Goal: Information Seeking & Learning: Learn about a topic

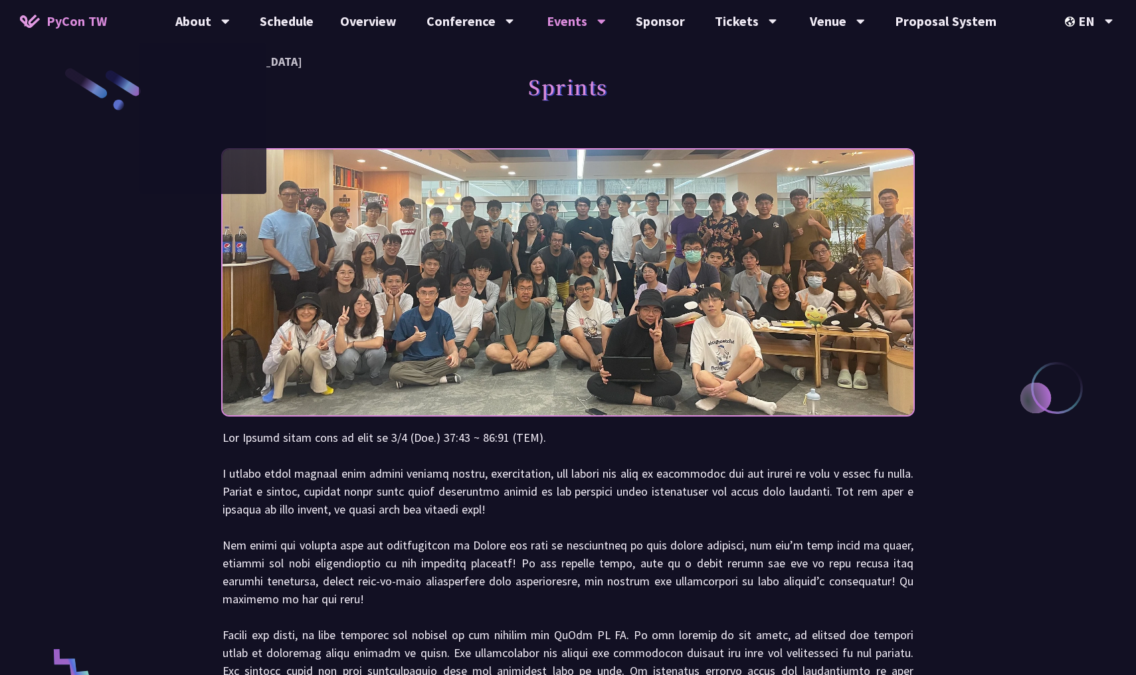
click at [58, 14] on span "PyCon TW" at bounding box center [76, 21] width 60 height 20
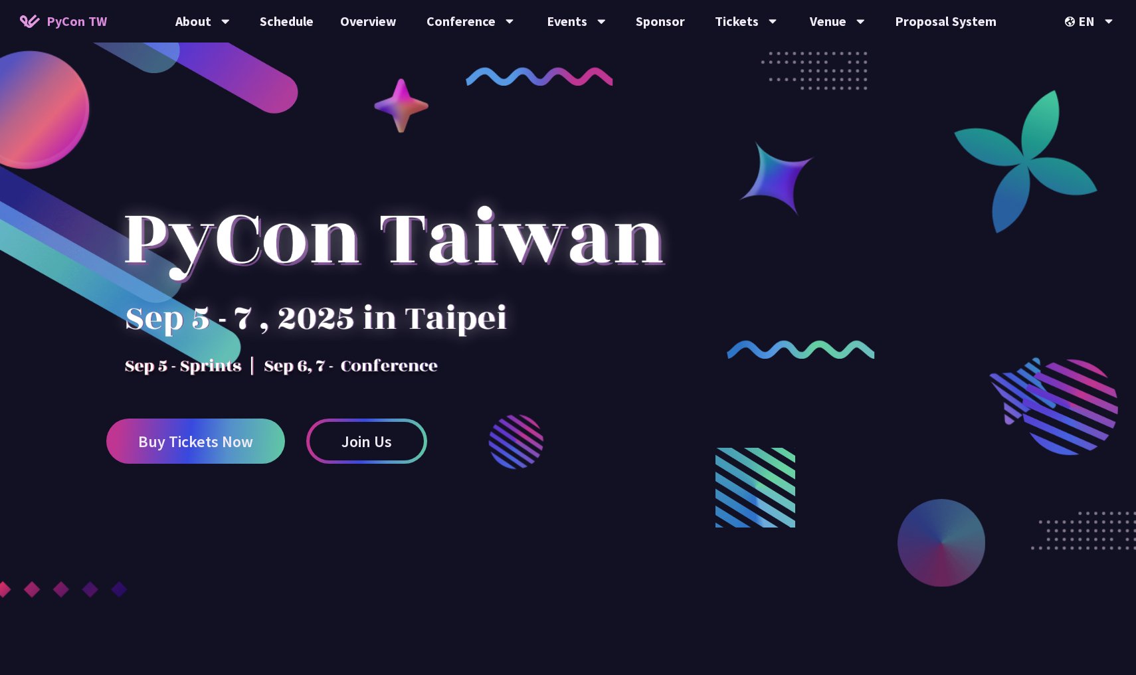
scroll to position [1, 0]
click at [1091, 22] on div "EN" at bounding box center [1088, 21] width 48 height 42
click at [1091, 94] on div "中文" at bounding box center [1089, 99] width 80 height 31
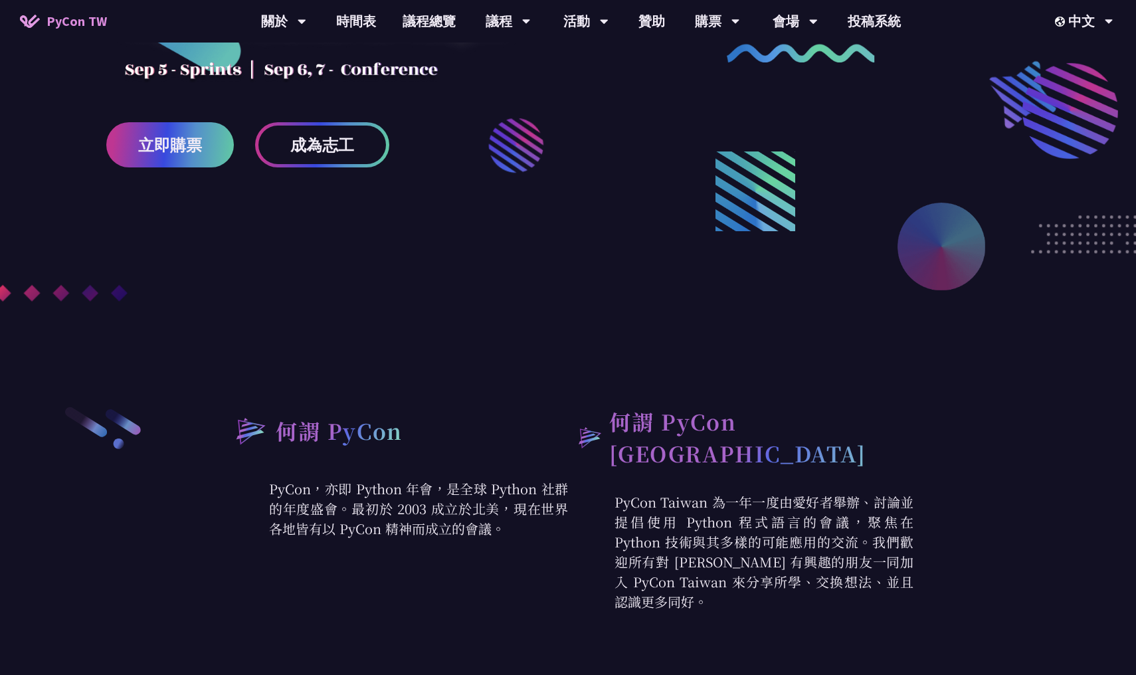
scroll to position [377, 0]
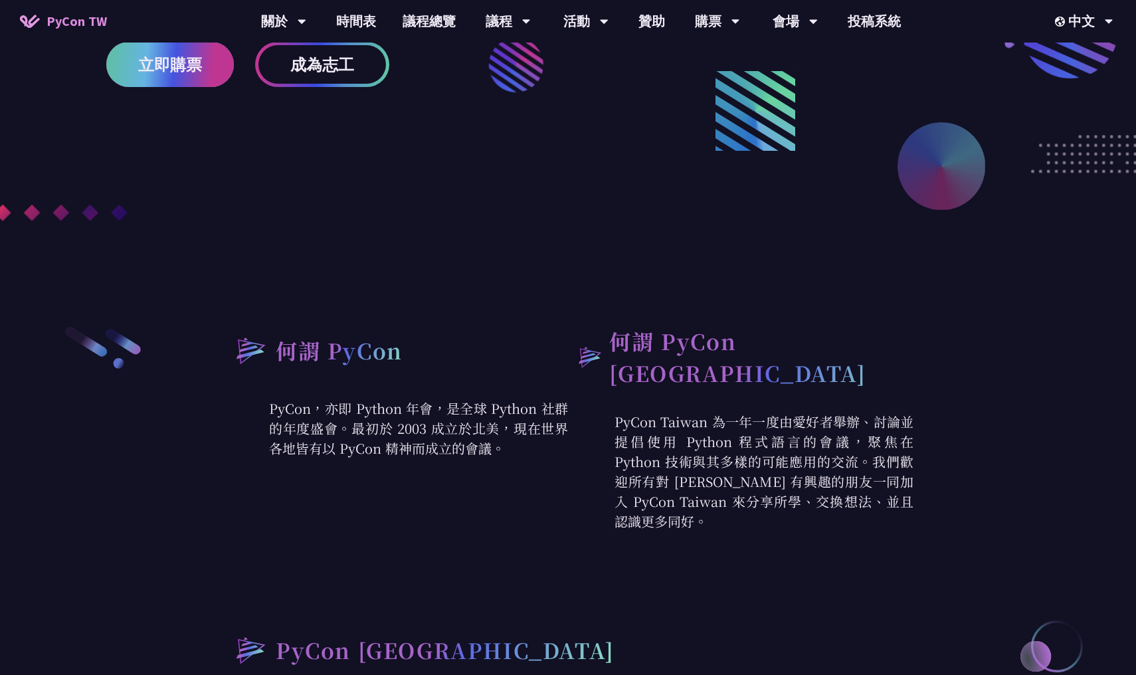
click at [153, 69] on span "立即購票" at bounding box center [170, 64] width 64 height 17
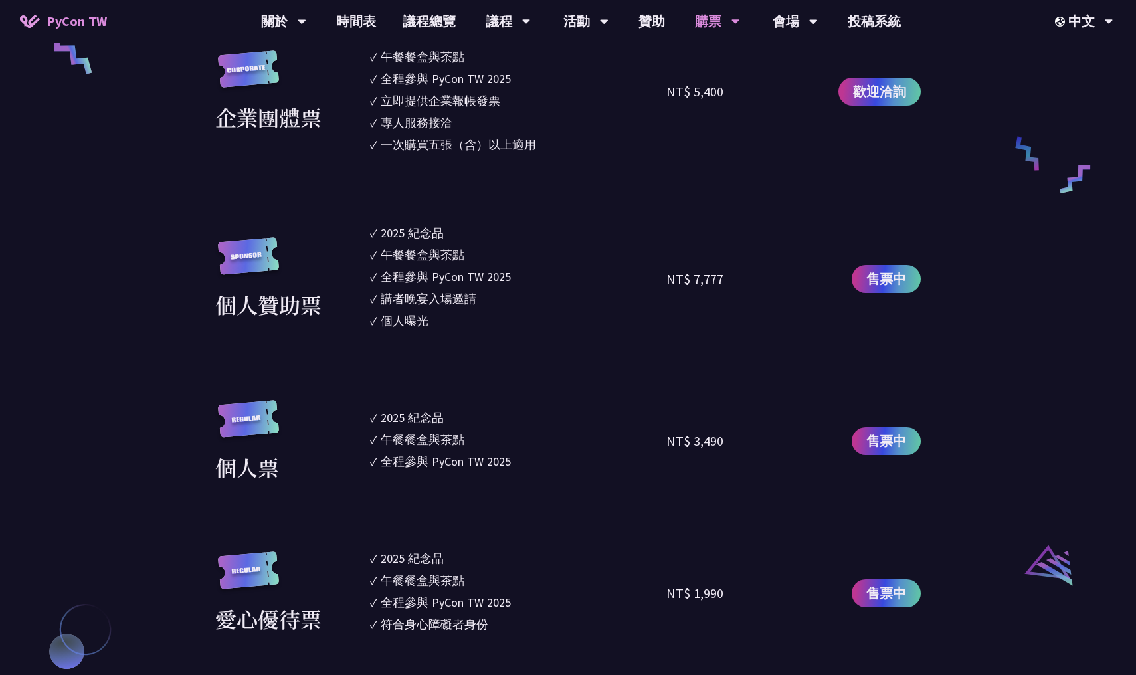
scroll to position [1101, 0]
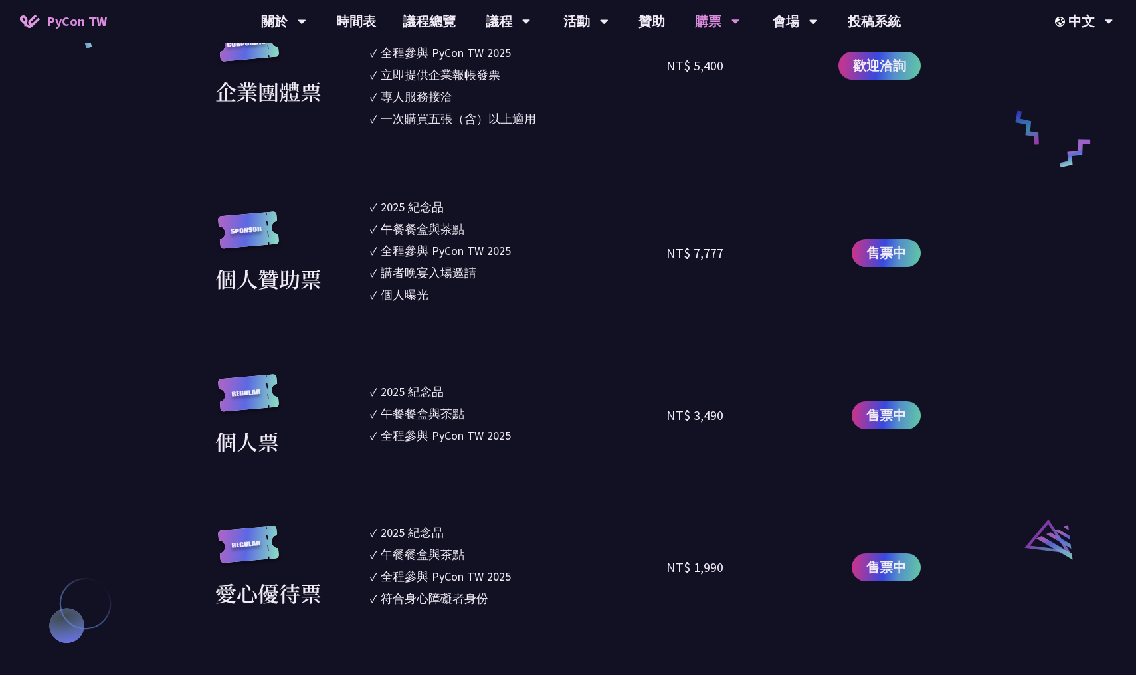
click at [469, 437] on div "全程參與 PyCon TW 2025" at bounding box center [445, 435] width 130 height 18
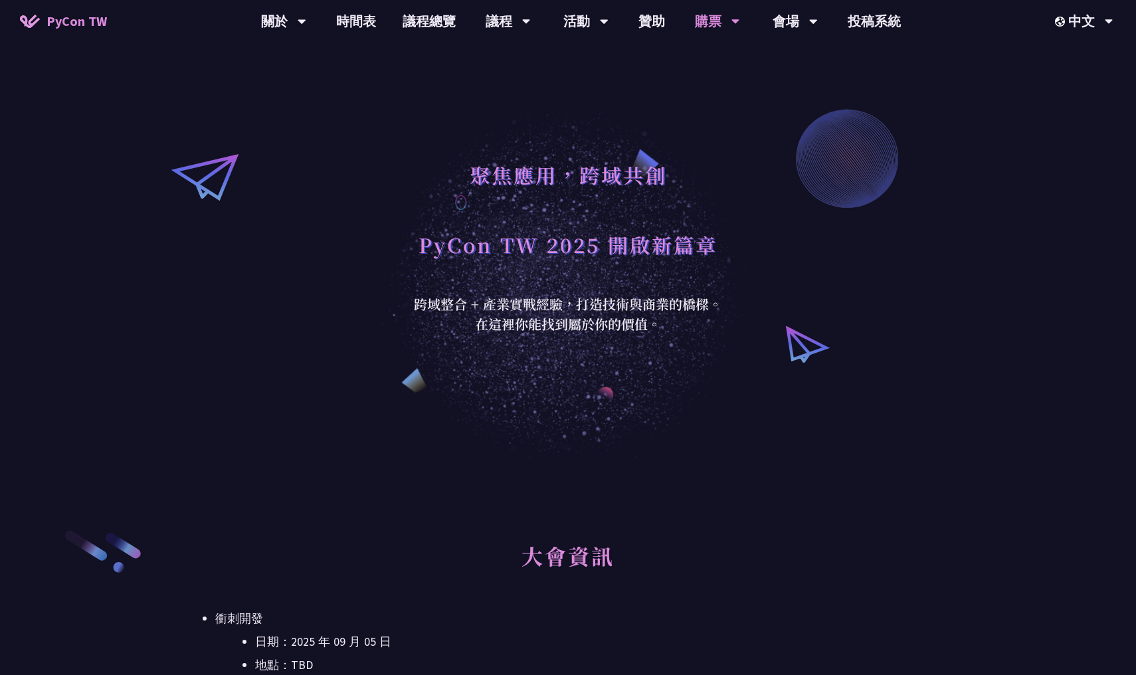
scroll to position [0, 0]
click at [356, 32] on link "時間表" at bounding box center [356, 21] width 66 height 42
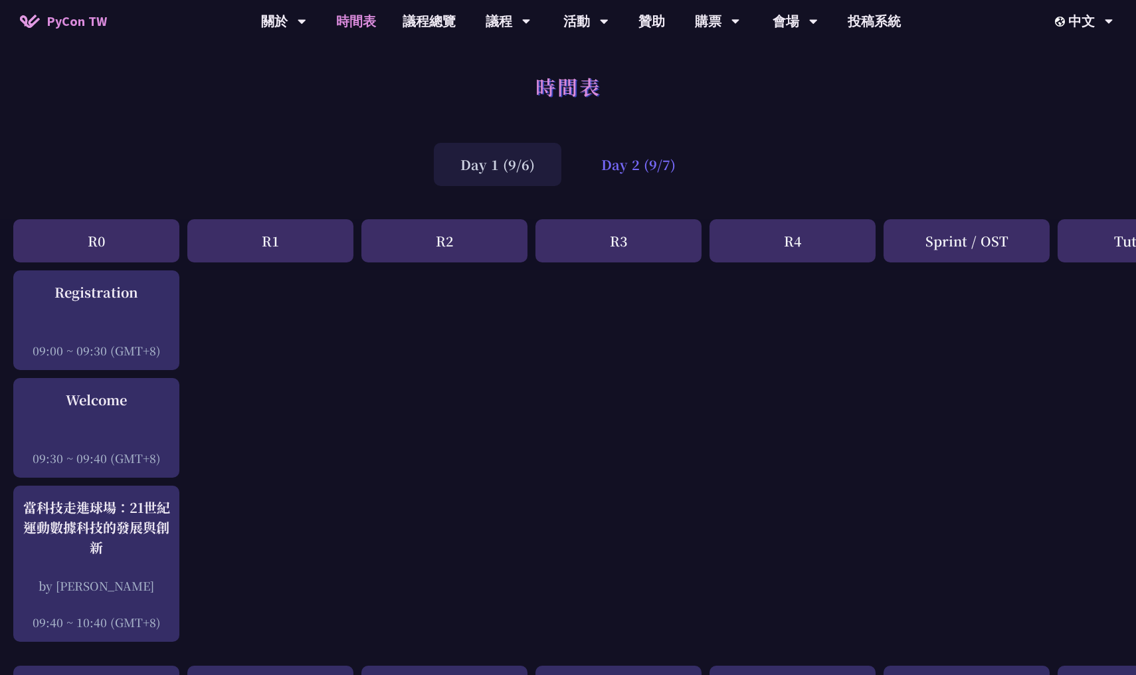
click at [585, 156] on div "Day 2 (9/7)" at bounding box center [637, 164] width 127 height 43
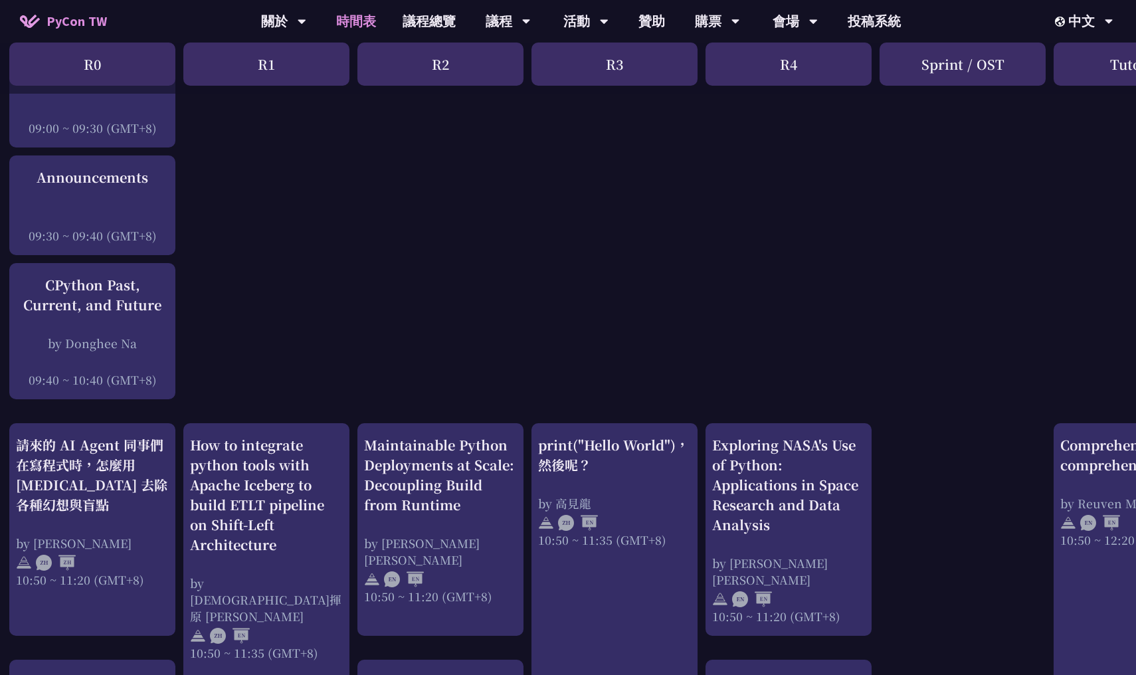
scroll to position [483, 4]
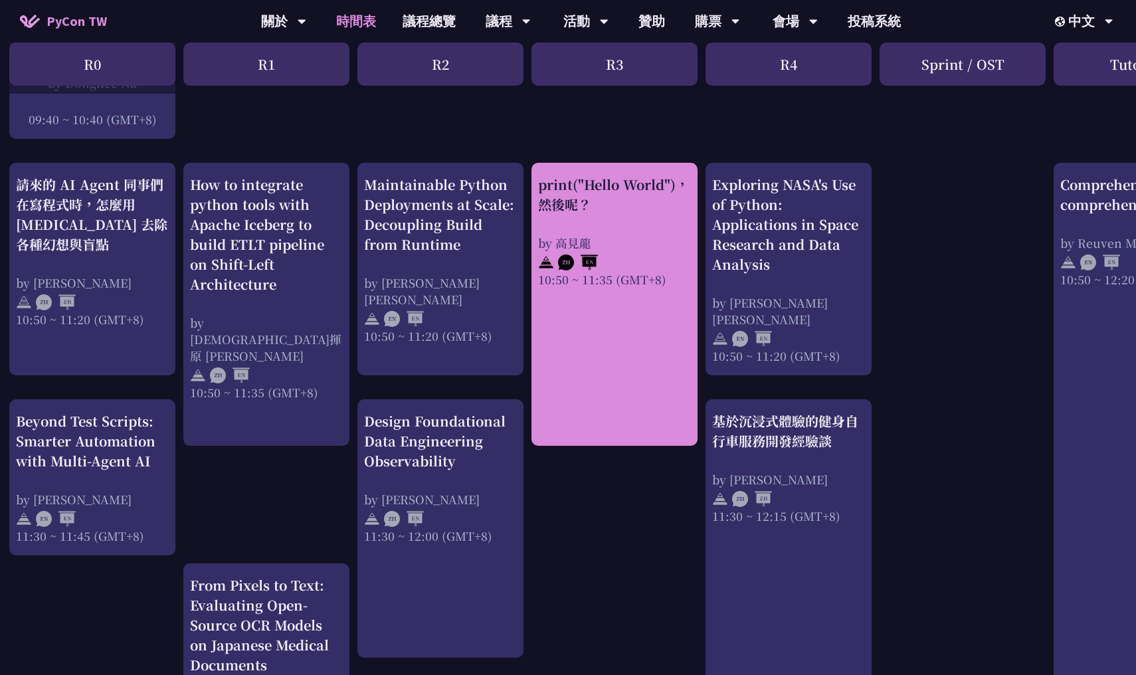
click at [625, 406] on div "print("Hello World")，然後呢？ by [PERSON_NAME] 10:50 ~ 11:35 (GMT+8)" at bounding box center [614, 304] width 166 height 283
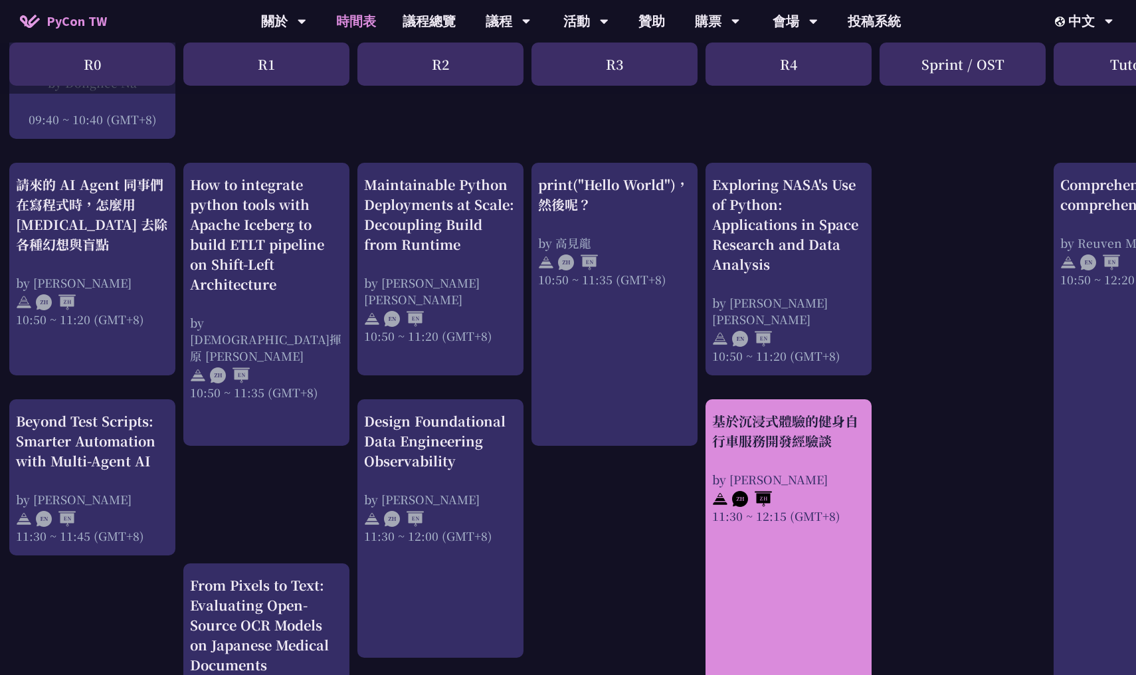
scroll to position [485, 4]
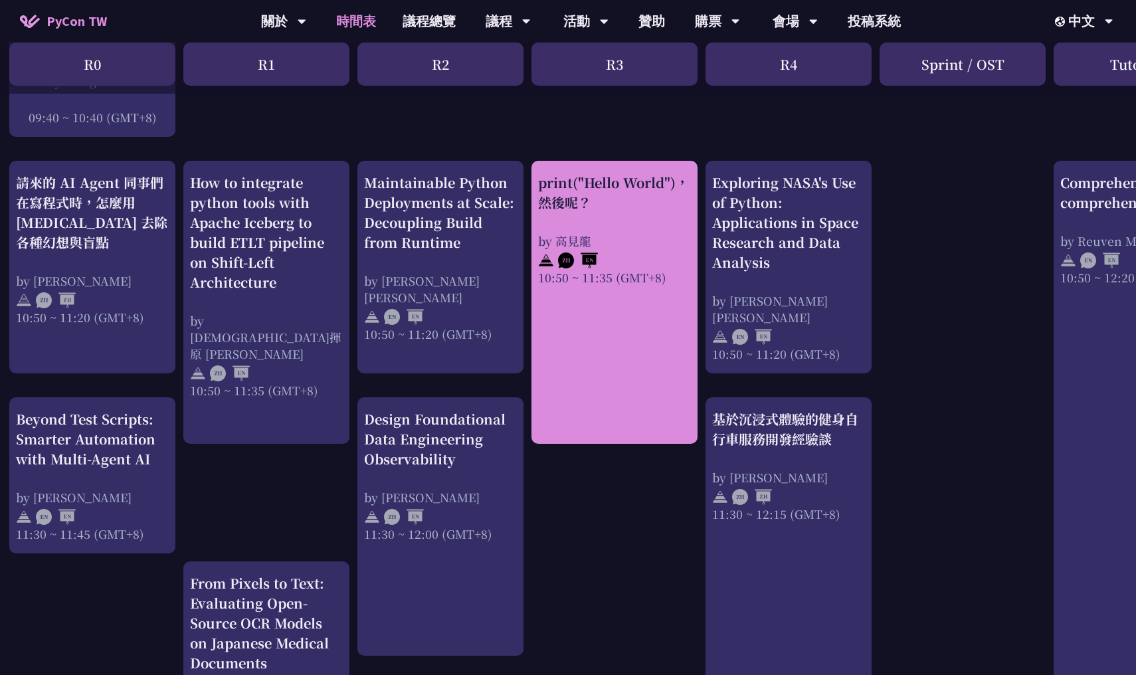
click at [627, 379] on div "print("Hello World")，然後呢？ by [PERSON_NAME] 10:50 ~ 11:35 (GMT+8)" at bounding box center [614, 302] width 166 height 283
click at [585, 189] on div "print("Hello World")，然後呢？" at bounding box center [614, 193] width 153 height 40
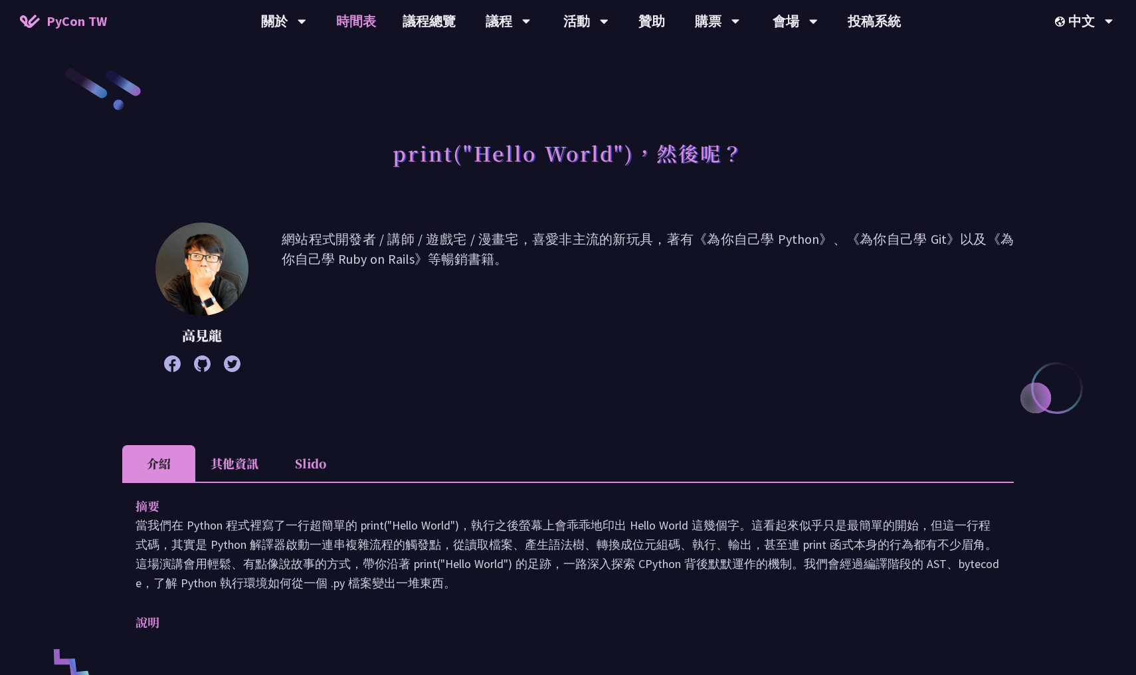
scroll to position [485, 0]
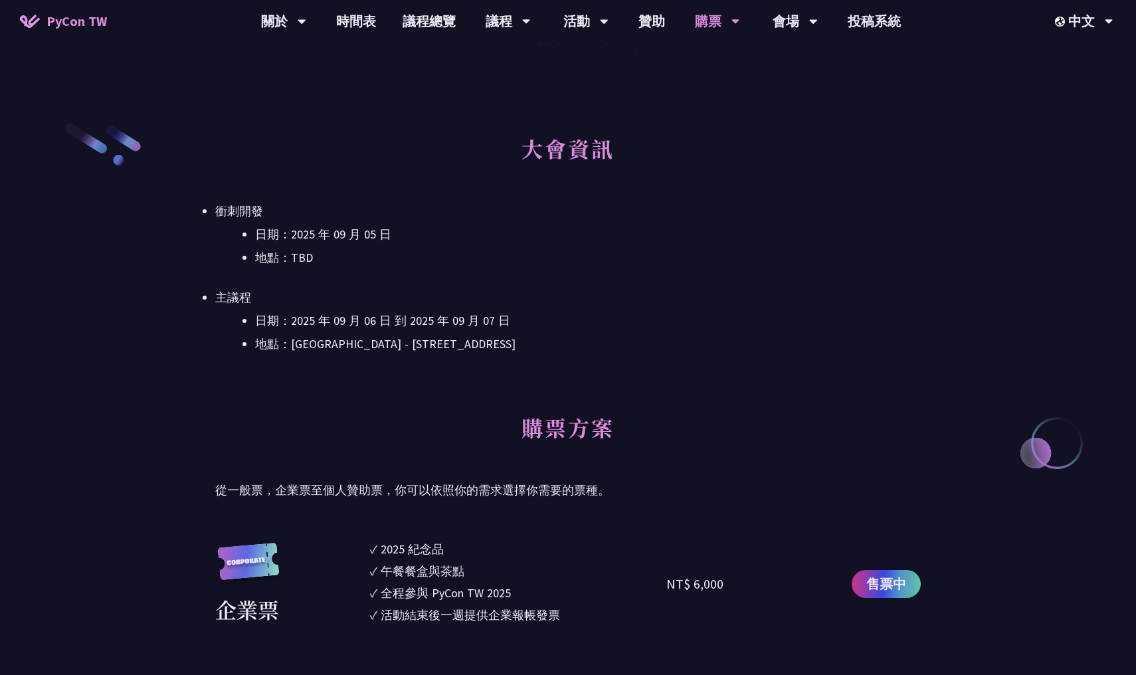
scroll to position [709, 0]
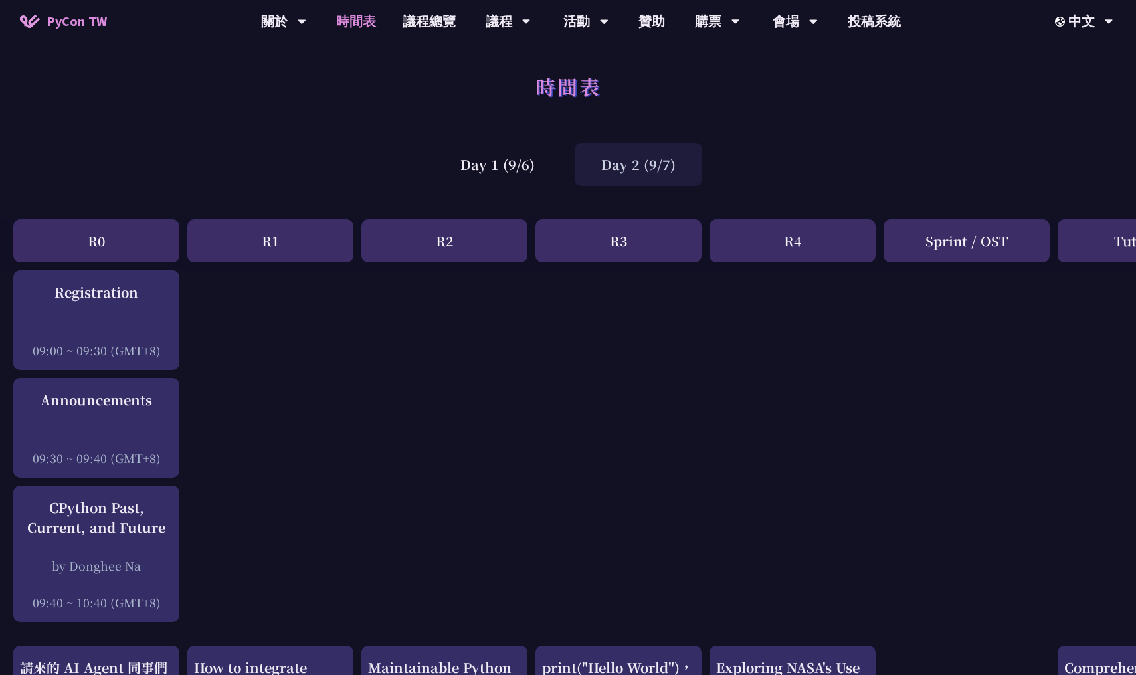
click at [320, 252] on div "R1" at bounding box center [270, 240] width 166 height 43
click at [436, 24] on link "議程總覽" at bounding box center [429, 21] width 80 height 42
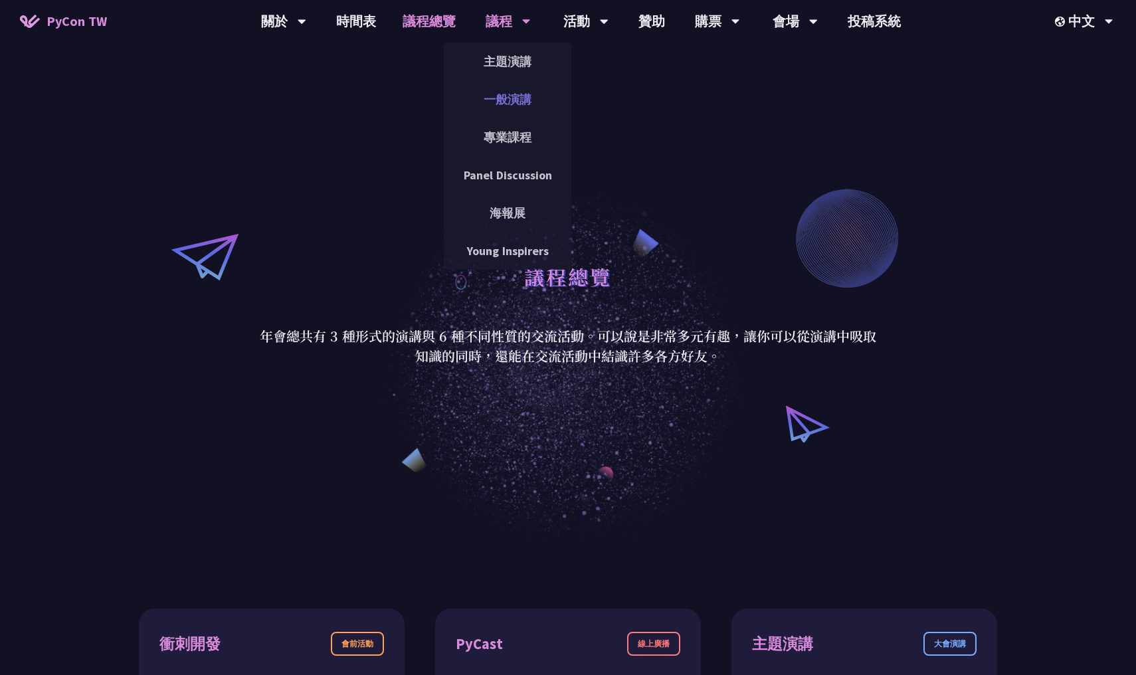
click at [515, 94] on link "一般演講" at bounding box center [507, 99] width 127 height 31
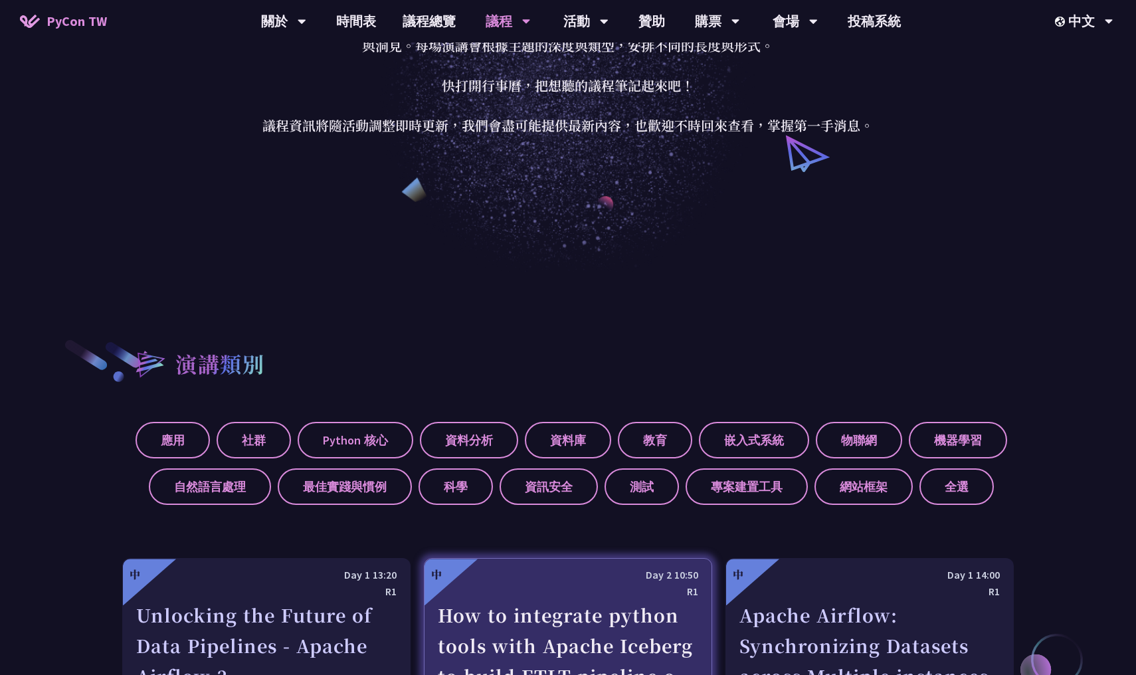
scroll to position [422, 0]
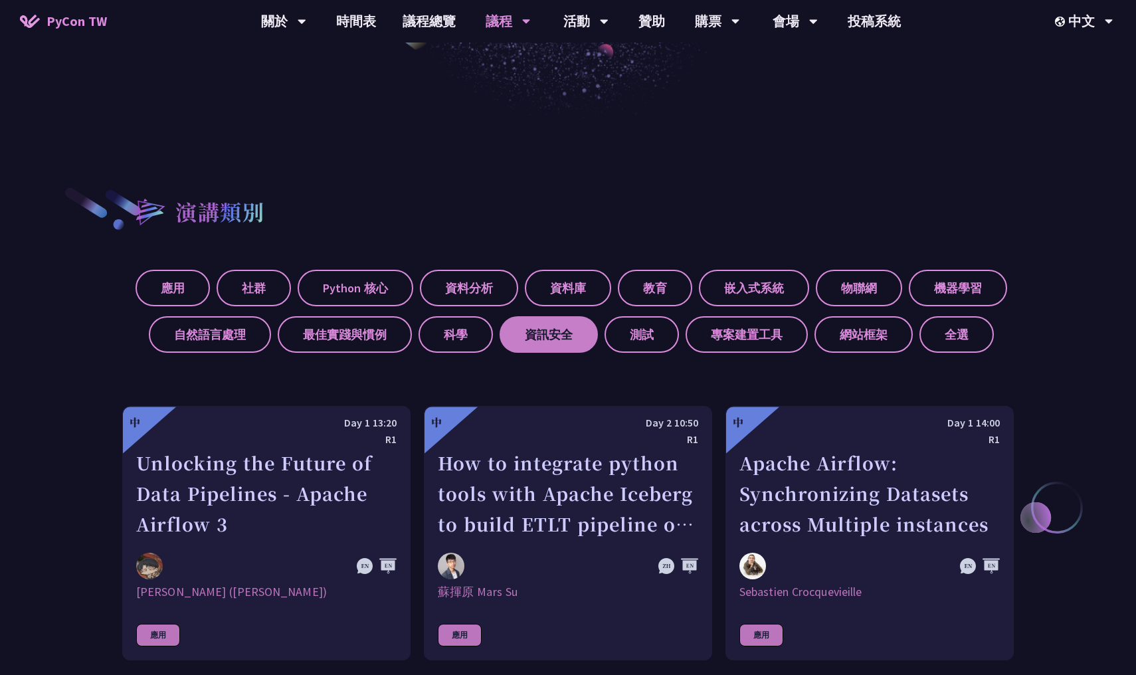
click at [561, 335] on label "資訊安全" at bounding box center [548, 334] width 98 height 37
click at [0, 0] on input "資訊安全" at bounding box center [0, 0] width 0 height 0
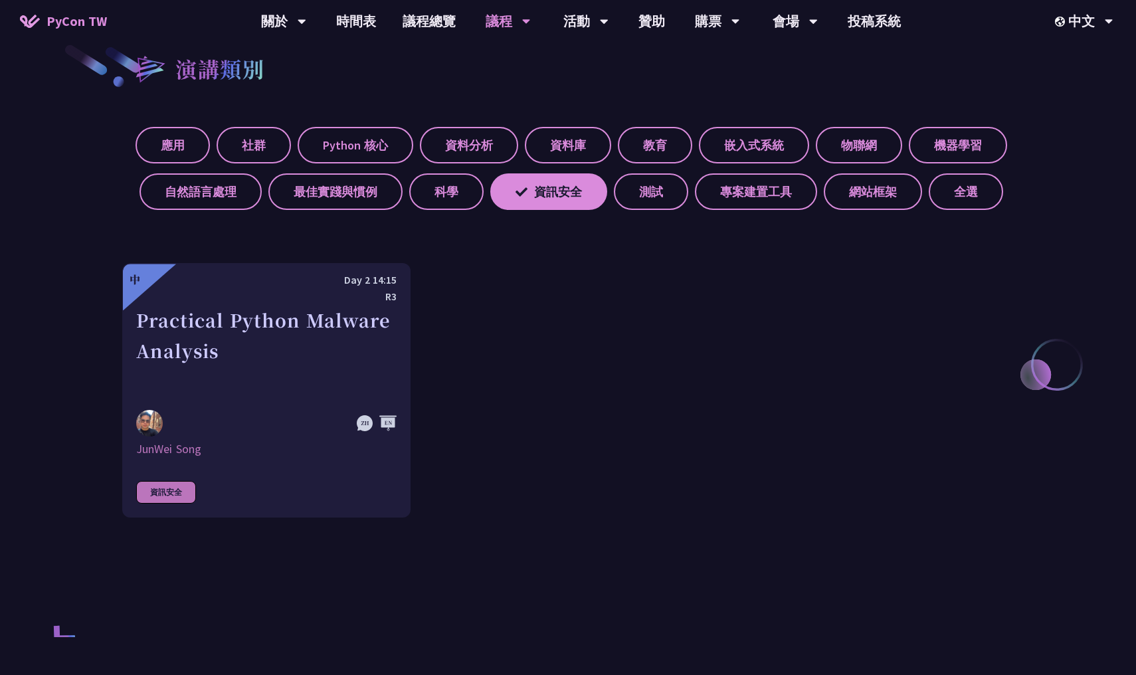
scroll to position [599, 0]
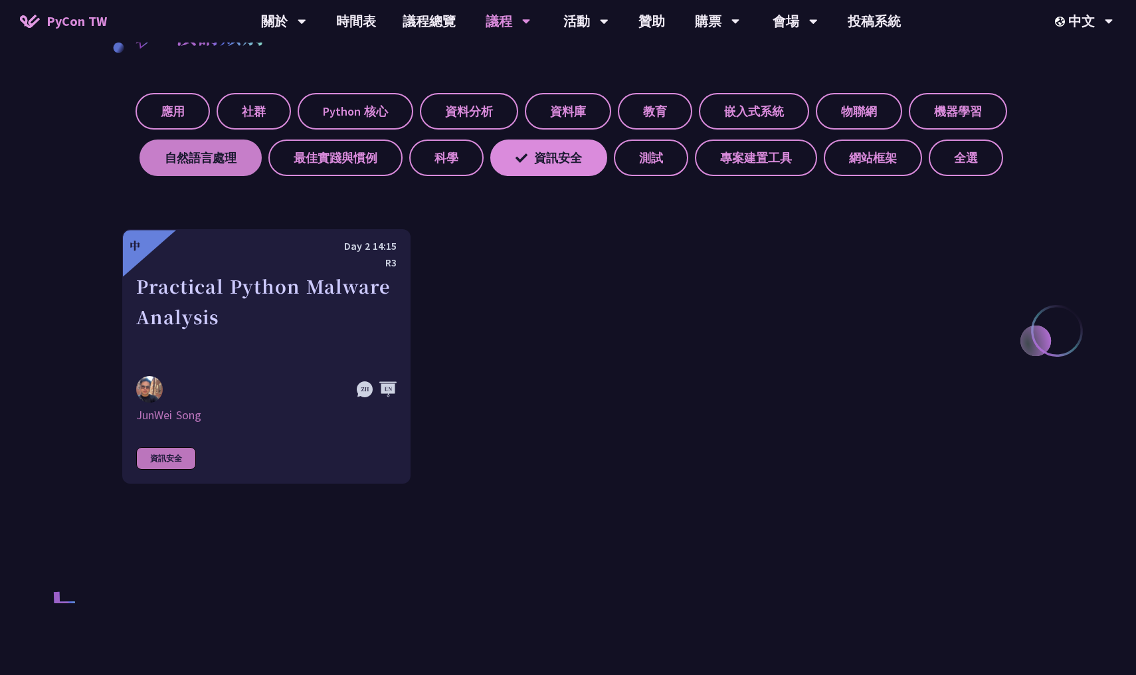
click at [236, 151] on label "自然語言處理" at bounding box center [200, 157] width 122 height 37
click at [0, 0] on input "自然語言處理" at bounding box center [0, 0] width 0 height 0
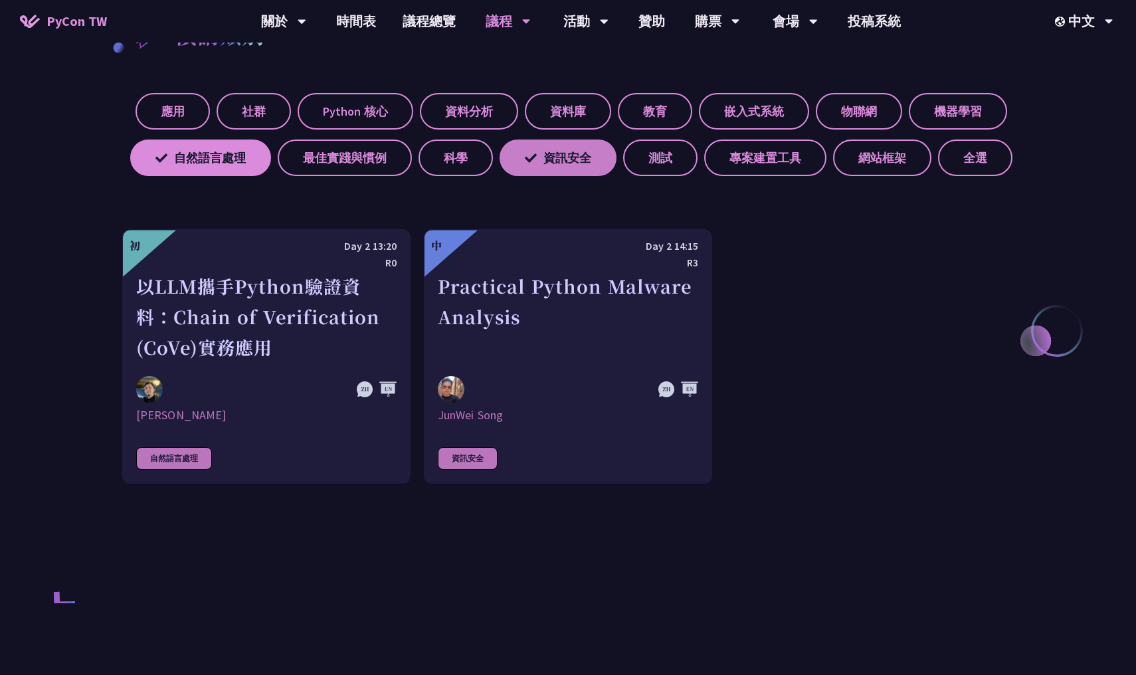
click at [559, 156] on label "資訊安全" at bounding box center [557, 157] width 117 height 37
click at [0, 0] on input "資訊安全" at bounding box center [0, 0] width 0 height 0
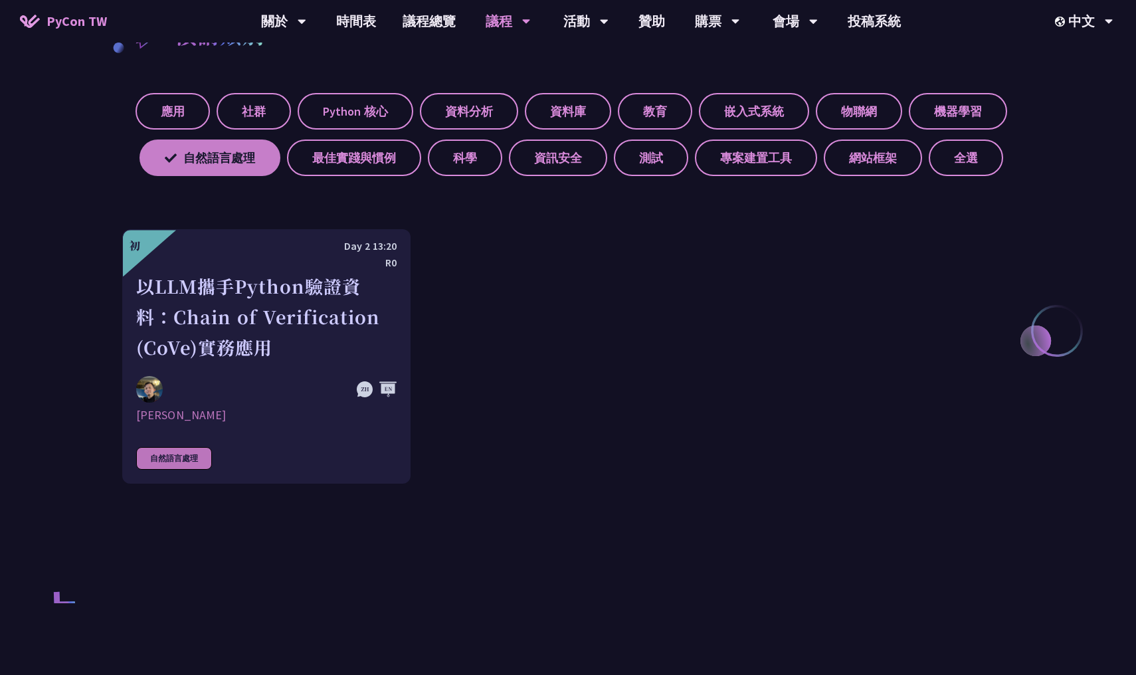
click at [198, 165] on label "自然語言處理" at bounding box center [209, 157] width 141 height 37
click at [0, 0] on input "自然語言處理" at bounding box center [0, 0] width 0 height 0
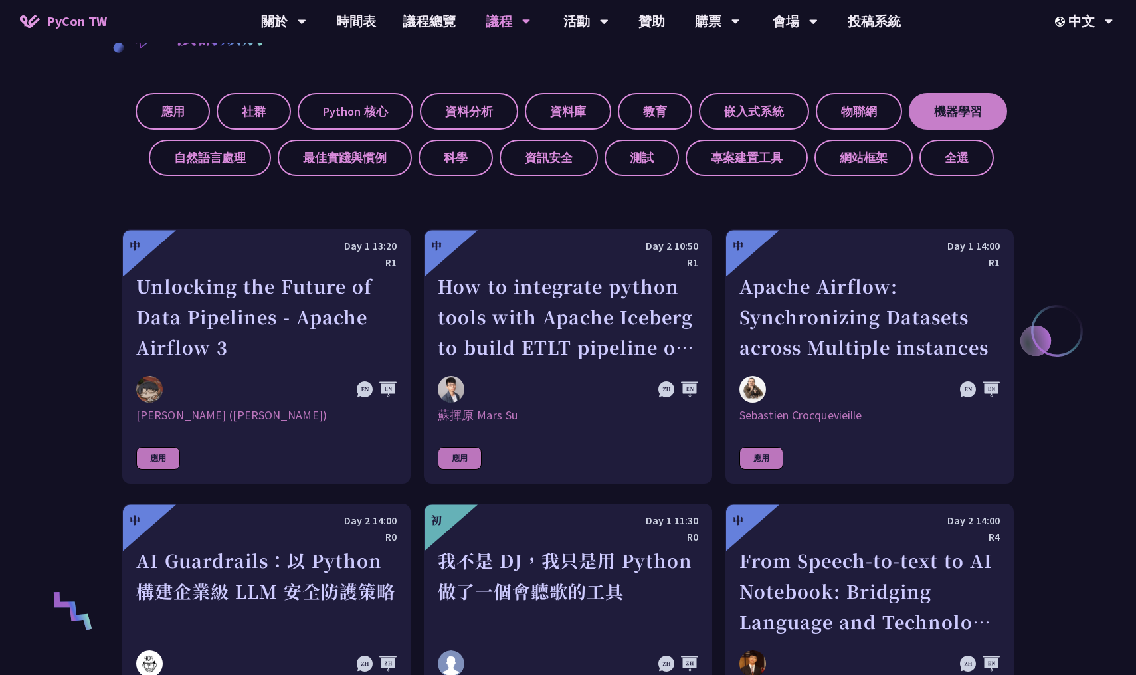
click at [952, 118] on label "機器學習" at bounding box center [957, 111] width 98 height 37
click at [0, 0] on input "機器學習" at bounding box center [0, 0] width 0 height 0
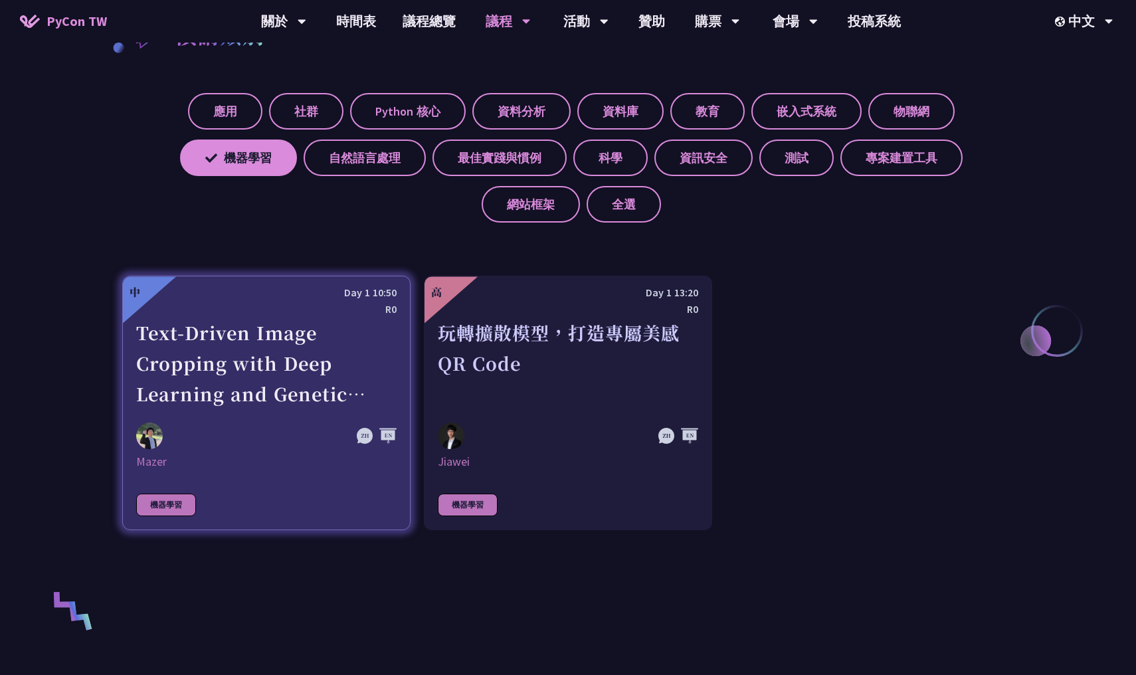
click at [335, 317] on div "Text-Driven Image Cropping with Deep Learning and Genetic Algorithm" at bounding box center [266, 363] width 260 height 92
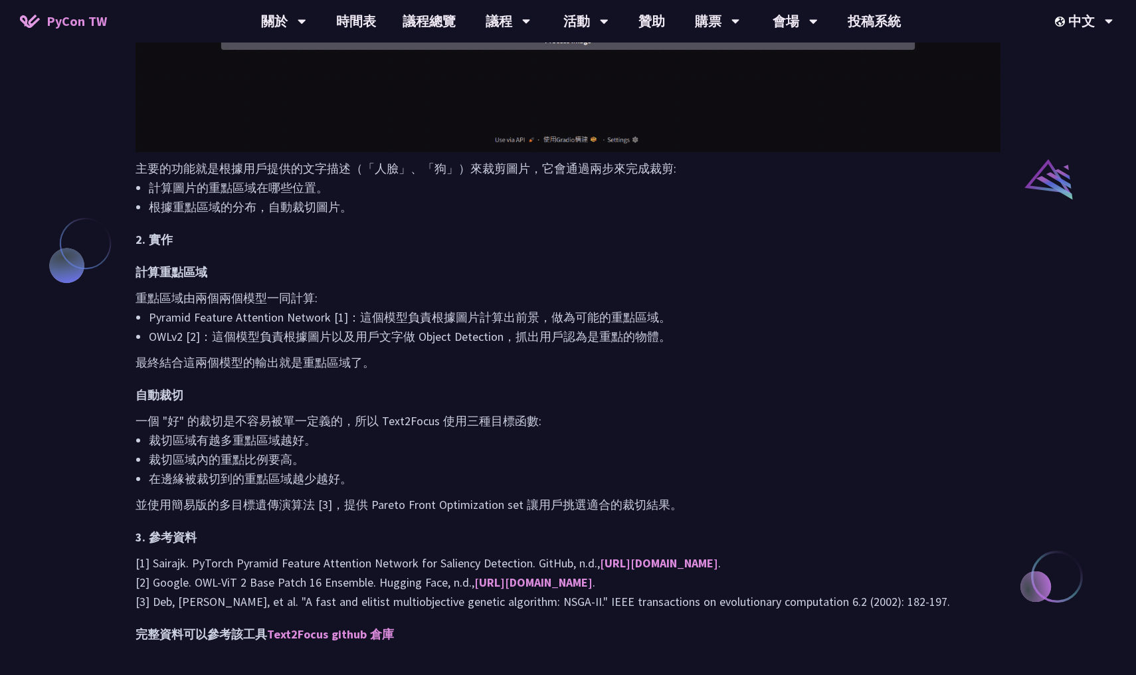
scroll to position [1120, 0]
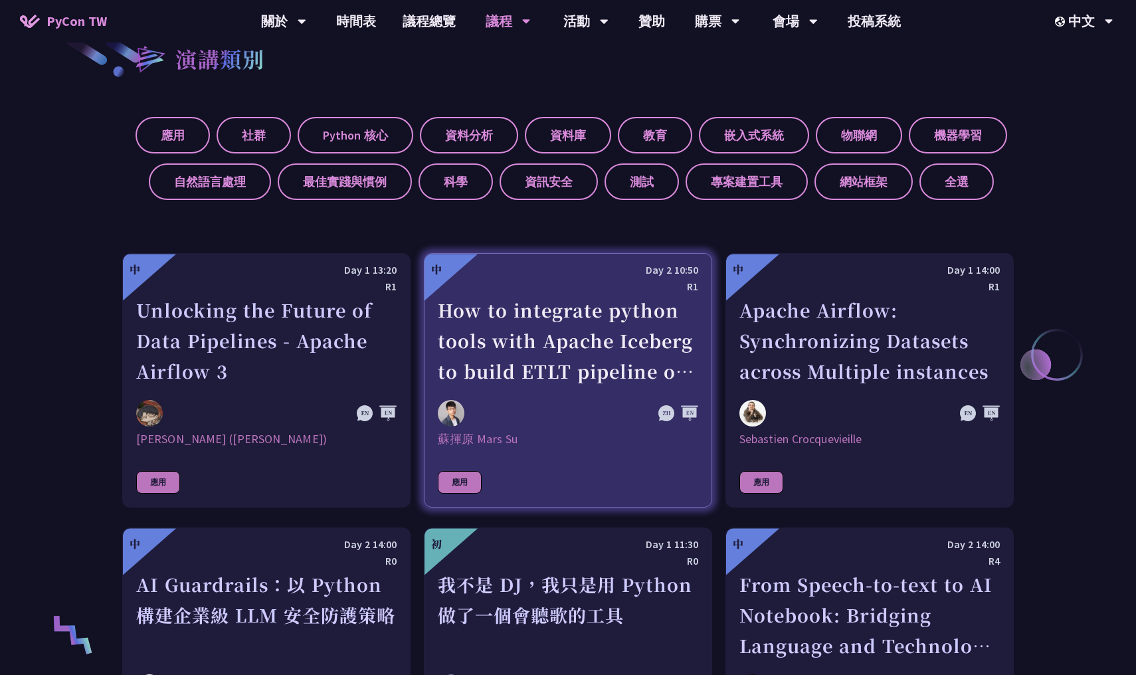
scroll to position [559, 0]
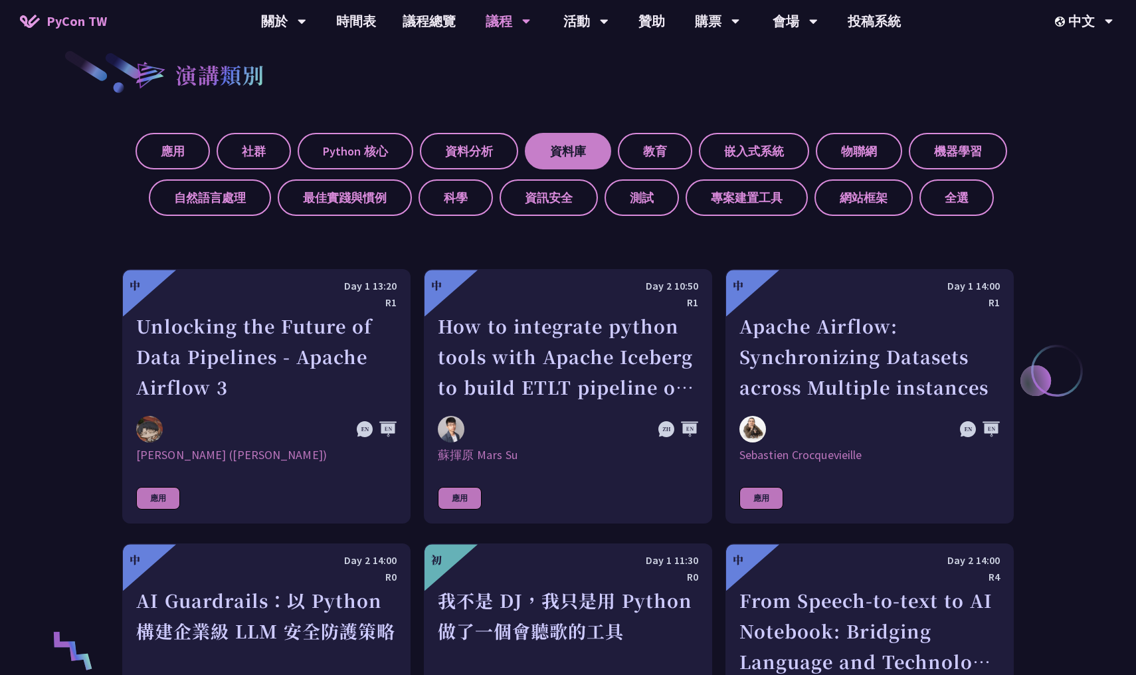
click at [551, 143] on label "資料庫" at bounding box center [568, 151] width 86 height 37
click at [0, 0] on input "資料庫" at bounding box center [0, 0] width 0 height 0
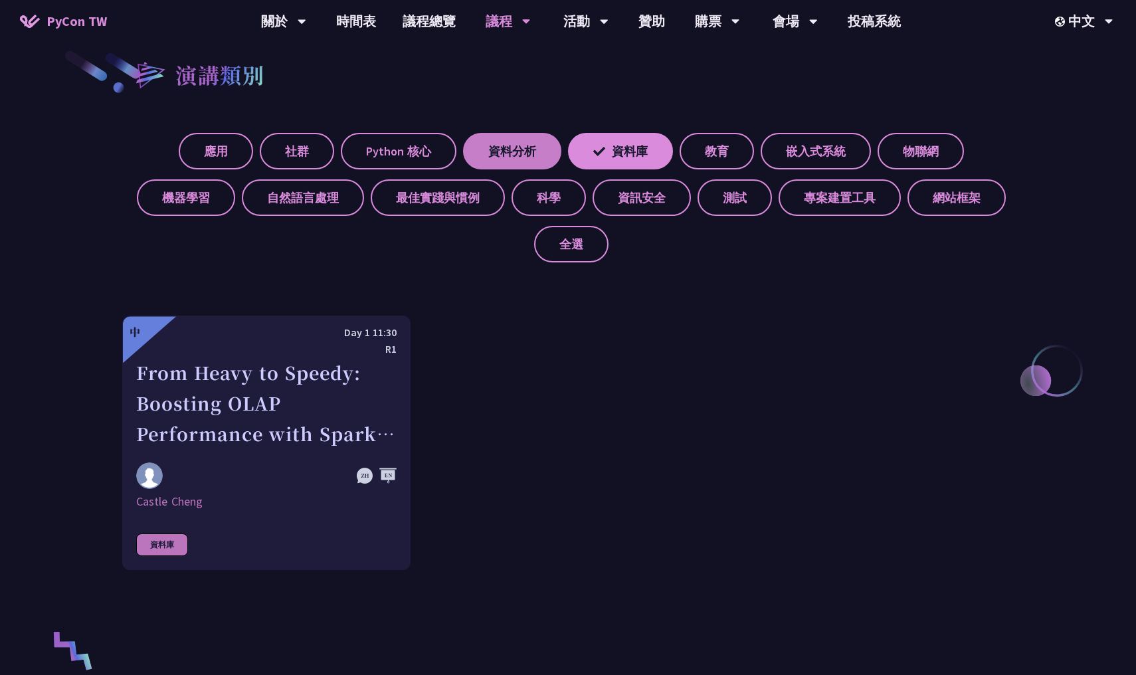
click at [467, 139] on label "資料分析" at bounding box center [512, 151] width 98 height 37
click at [0, 0] on input "資料分析" at bounding box center [0, 0] width 0 height 0
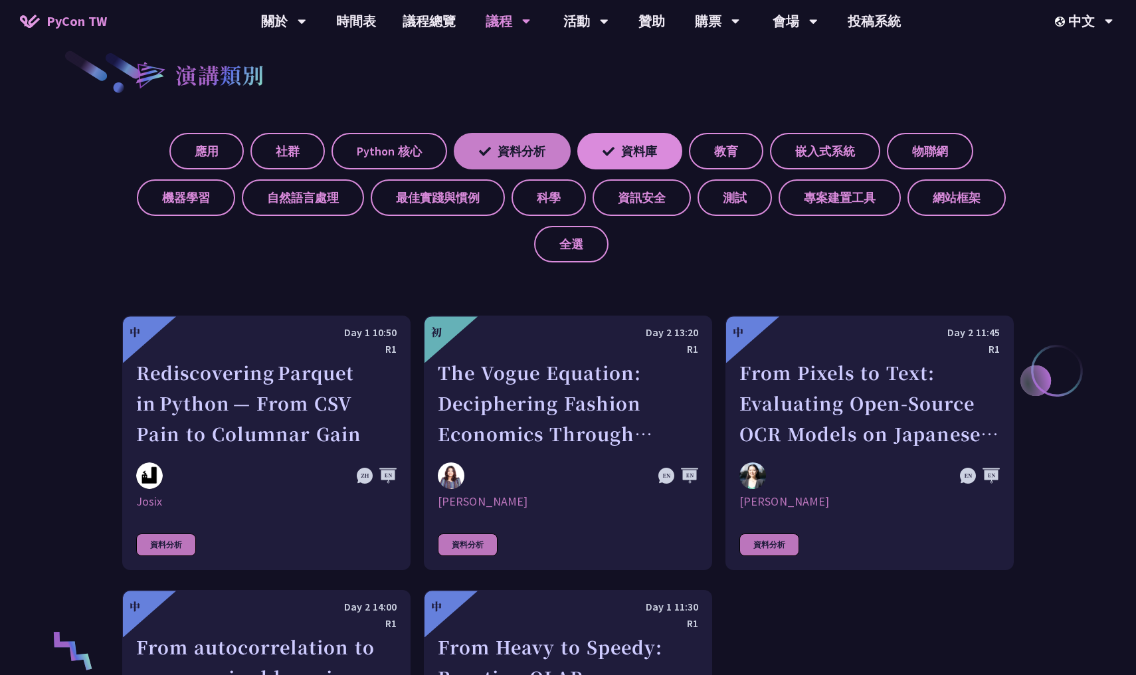
click at [535, 140] on label "資料分析" at bounding box center [512, 151] width 117 height 37
click at [0, 0] on input "資料分析" at bounding box center [0, 0] width 0 height 0
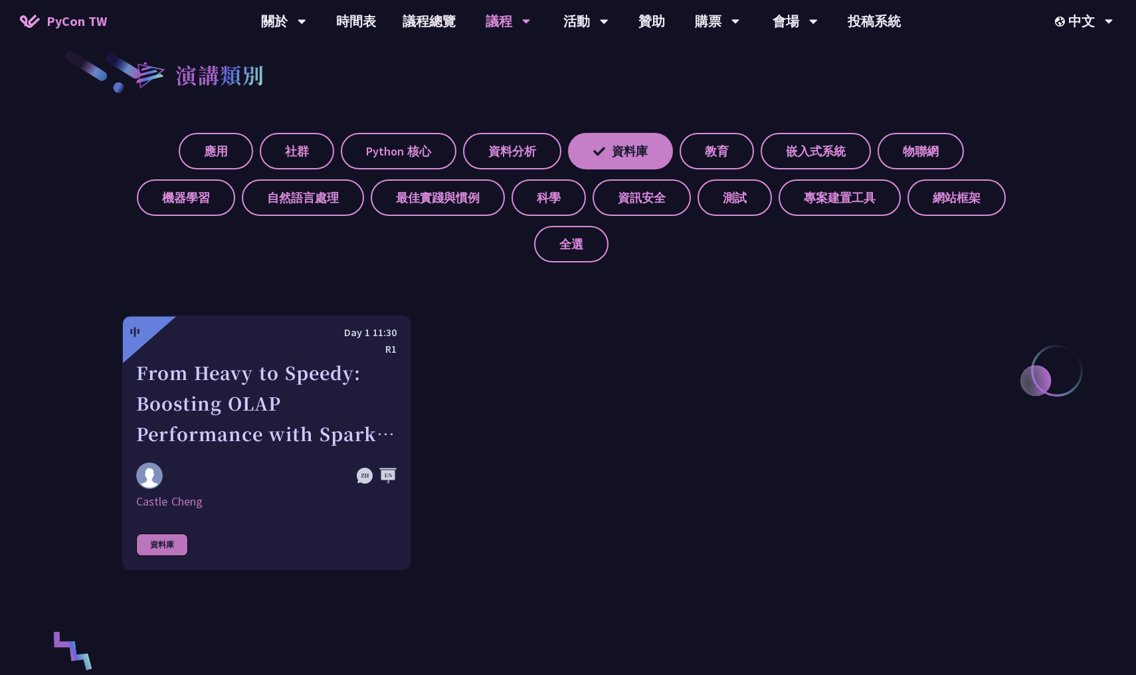
click at [568, 162] on label "資料庫" at bounding box center [620, 151] width 105 height 37
click at [0, 0] on input "資料庫" at bounding box center [0, 0] width 0 height 0
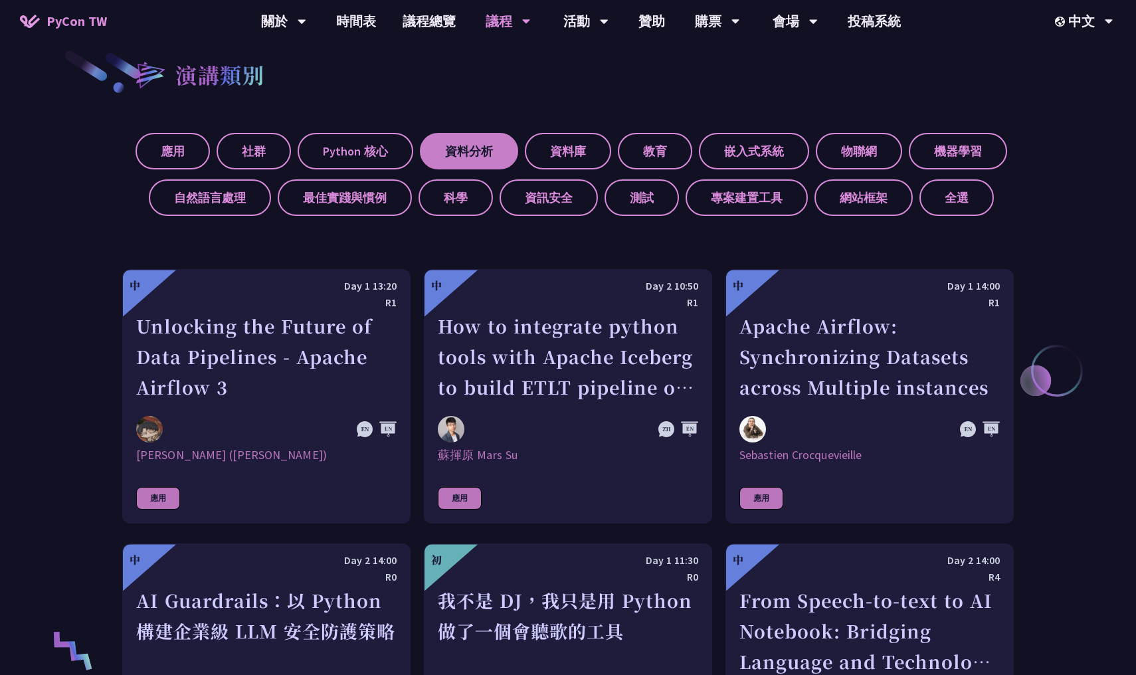
click at [442, 152] on label "資料分析" at bounding box center [469, 151] width 98 height 37
click at [0, 0] on input "資料分析" at bounding box center [0, 0] width 0 height 0
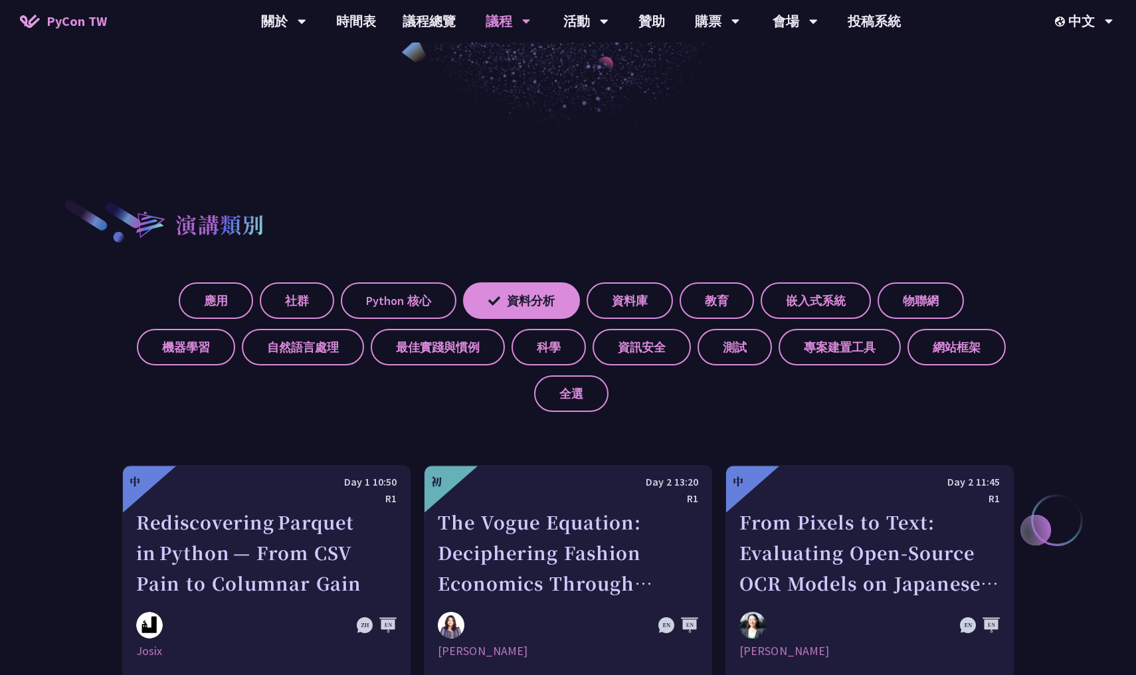
scroll to position [390, 0]
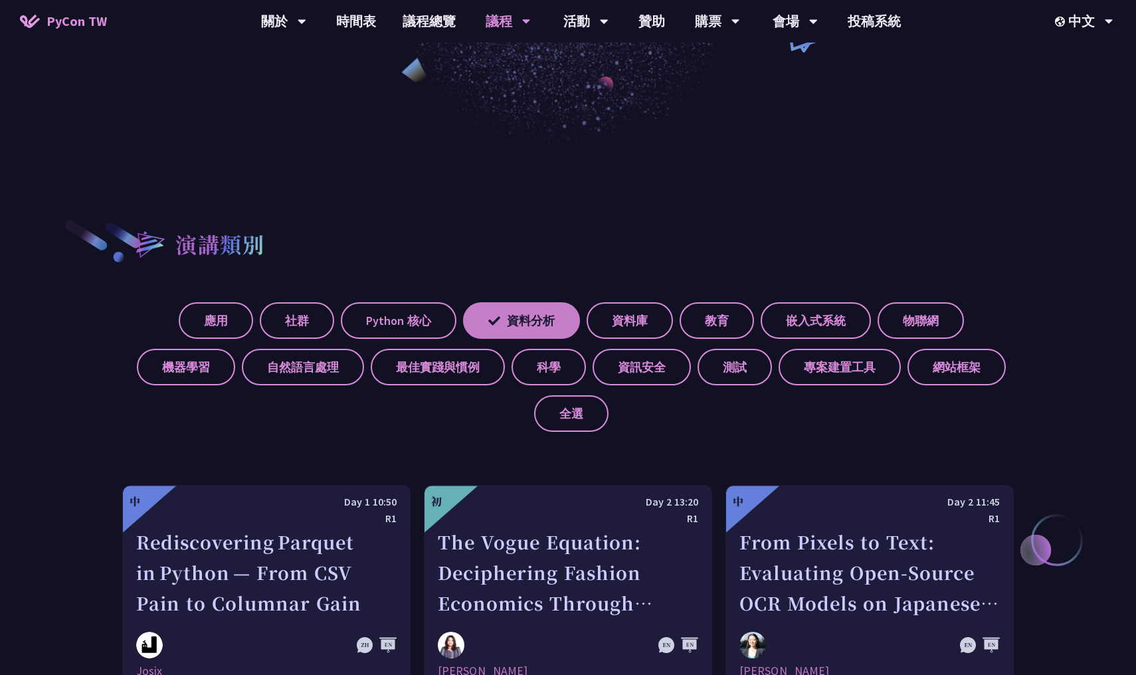
click at [463, 321] on label "資料分析" at bounding box center [521, 320] width 117 height 37
click at [0, 0] on input "資料分析" at bounding box center [0, 0] width 0 height 0
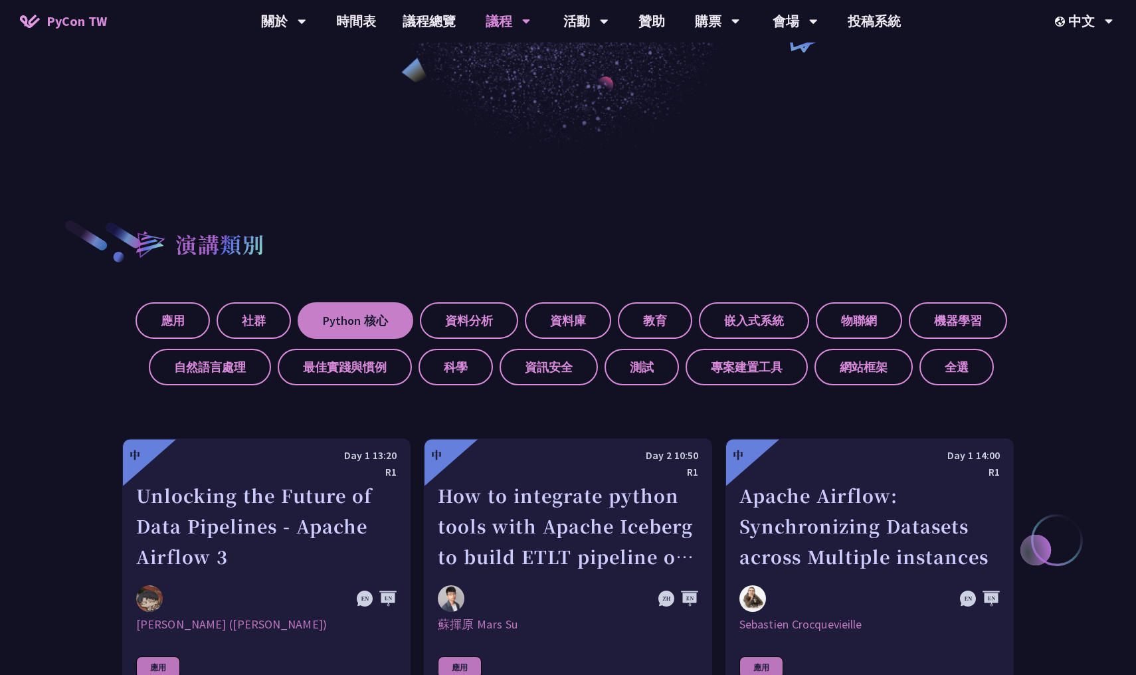
drag, startPoint x: 375, startPoint y: 321, endPoint x: 381, endPoint y: 320, distance: 6.7
click at [375, 321] on label "Python 核心" at bounding box center [355, 320] width 116 height 37
click at [0, 0] on input "Python 核心" at bounding box center [0, 0] width 0 height 0
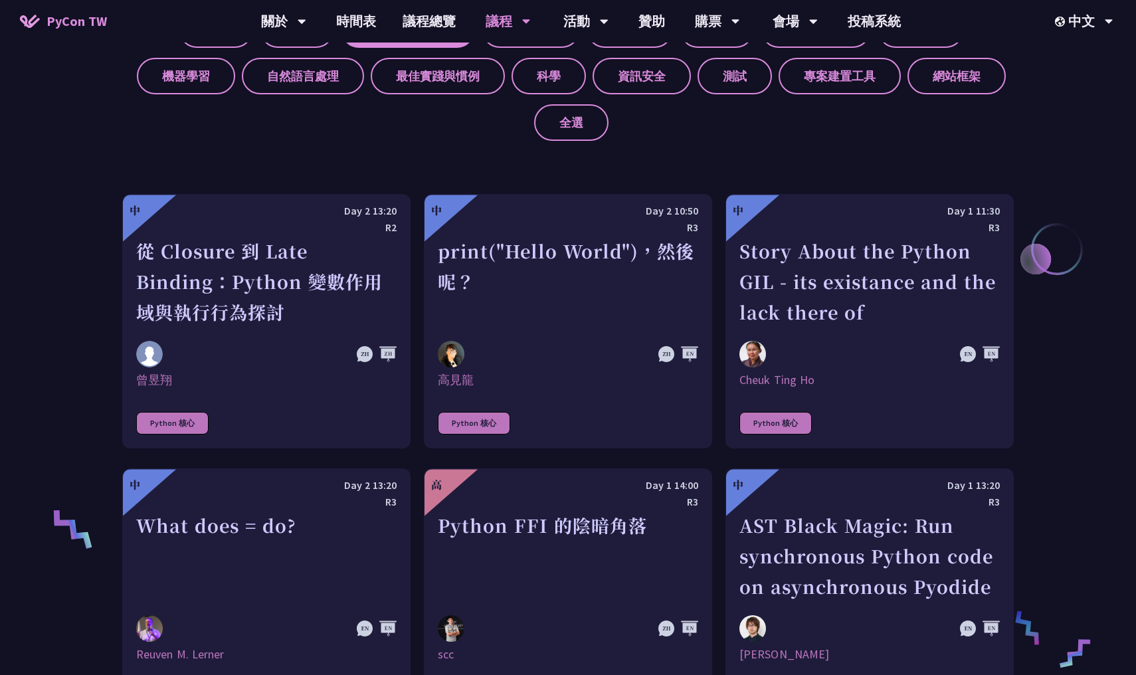
scroll to position [641, 0]
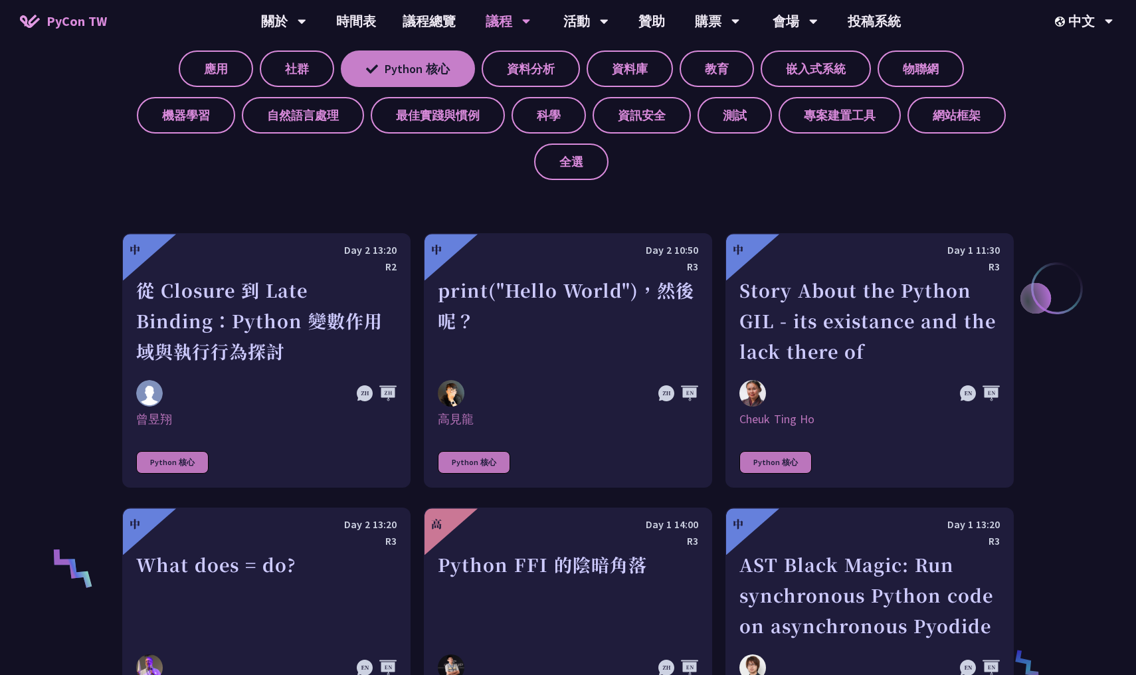
click at [341, 70] on label "Python 核心" at bounding box center [408, 68] width 134 height 37
click at [0, 0] on input "Python 核心" at bounding box center [0, 0] width 0 height 0
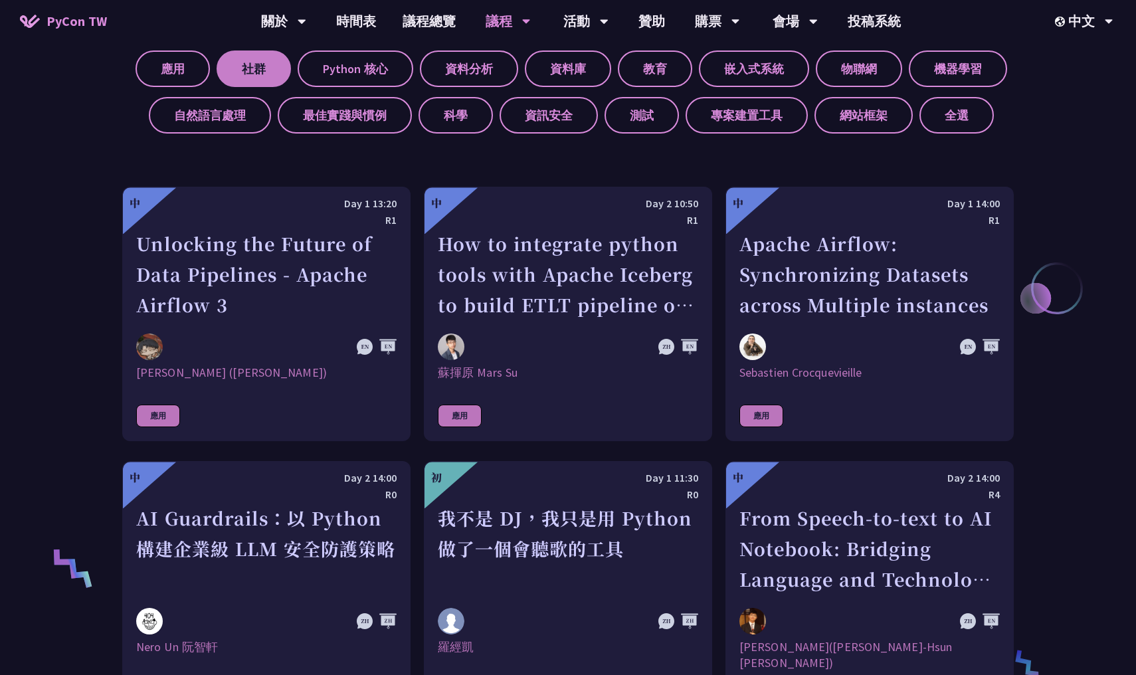
click at [256, 65] on label "社群" at bounding box center [253, 68] width 74 height 37
click at [0, 0] on input "社群" at bounding box center [0, 0] width 0 height 0
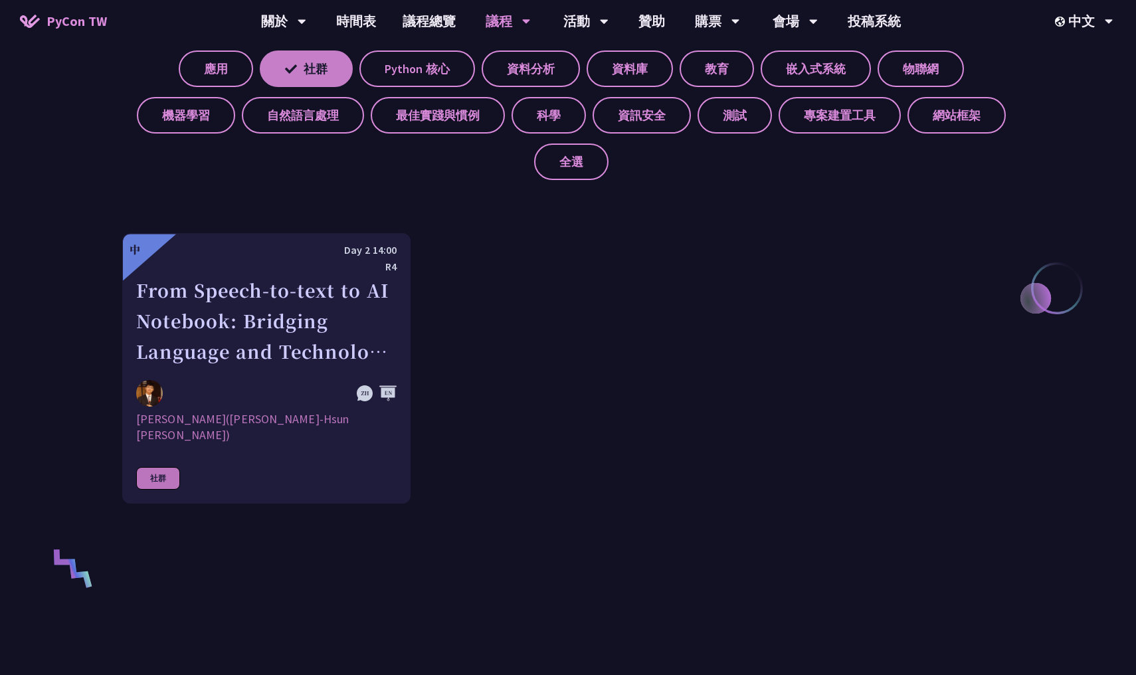
click at [260, 65] on label "社群" at bounding box center [306, 68] width 93 height 37
click at [0, 0] on input "社群" at bounding box center [0, 0] width 0 height 0
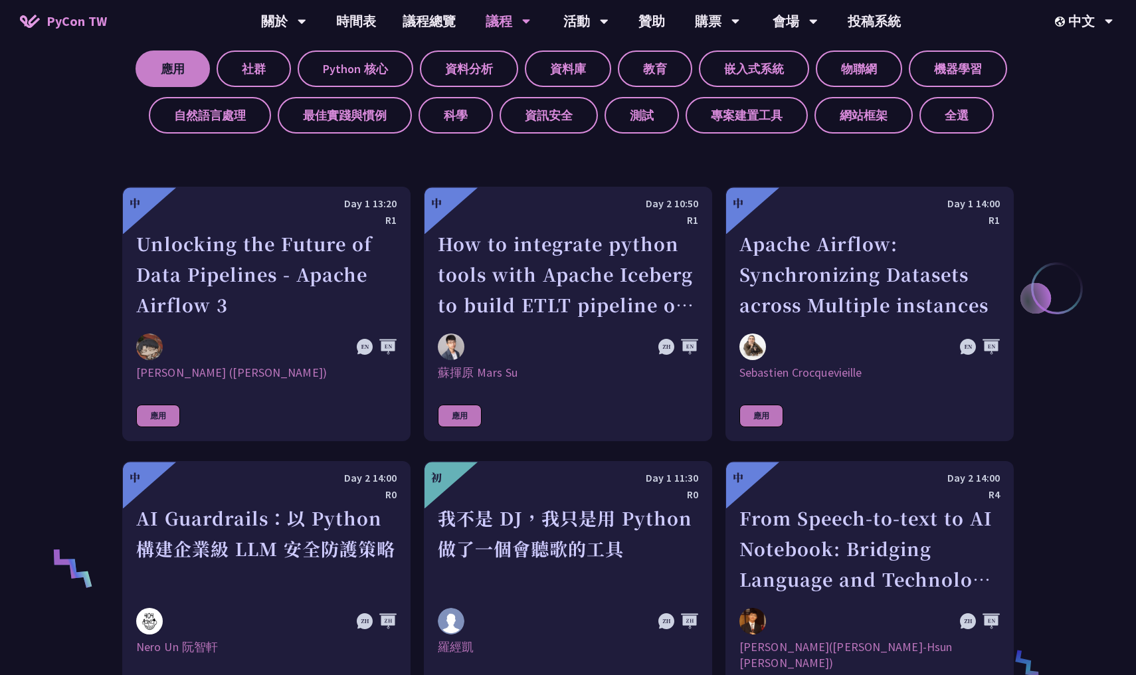
click at [205, 65] on label "應用" at bounding box center [172, 68] width 74 height 37
click at [0, 0] on input "應用" at bounding box center [0, 0] width 0 height 0
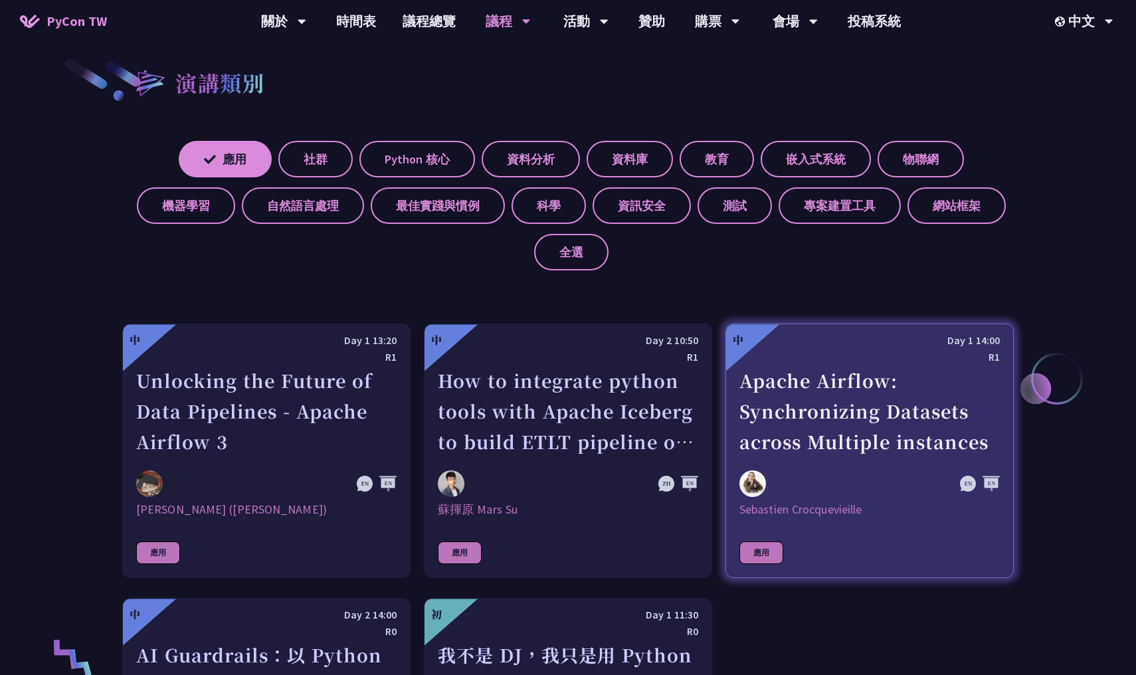
scroll to position [407, 0]
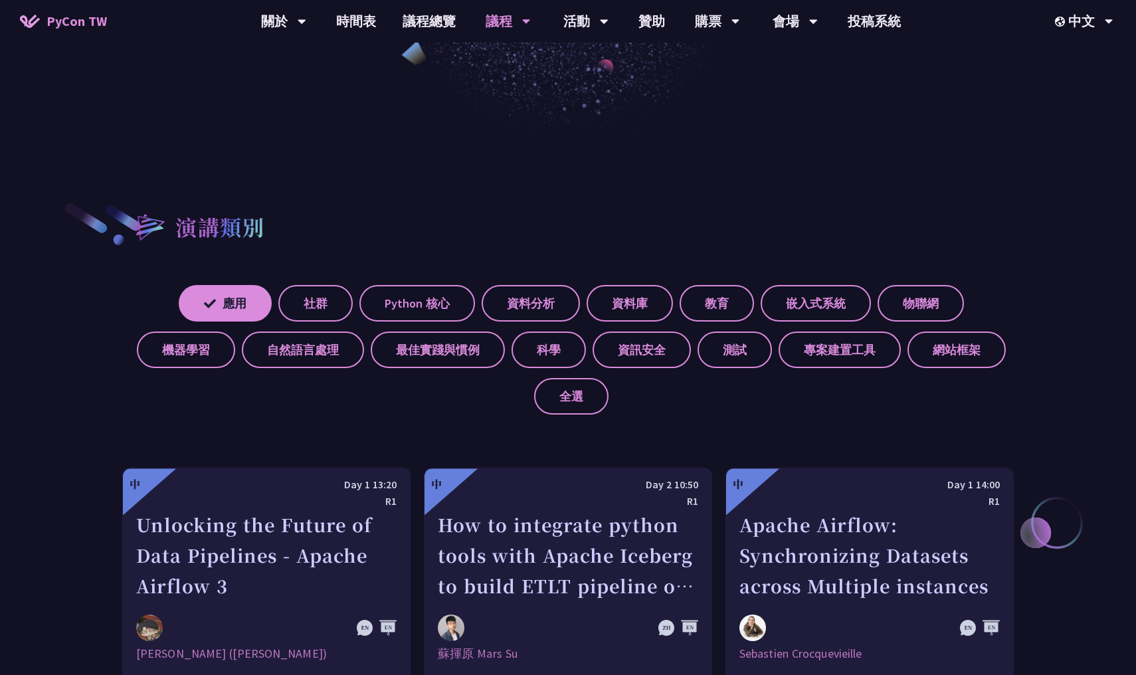
click at [207, 280] on div "應用 社群 Python 核心 資料分析 資料庫 教育 嵌入式系統 物聯網 機器學習 自然語言處理 最佳實踐與慣例 科學 資訊安全 測試 專案建置工具 網站框…" at bounding box center [567, 344] width 891 height 139
click at [207, 297] on label "應用" at bounding box center [225, 303] width 93 height 37
click at [0, 0] on input "應用" at bounding box center [0, 0] width 0 height 0
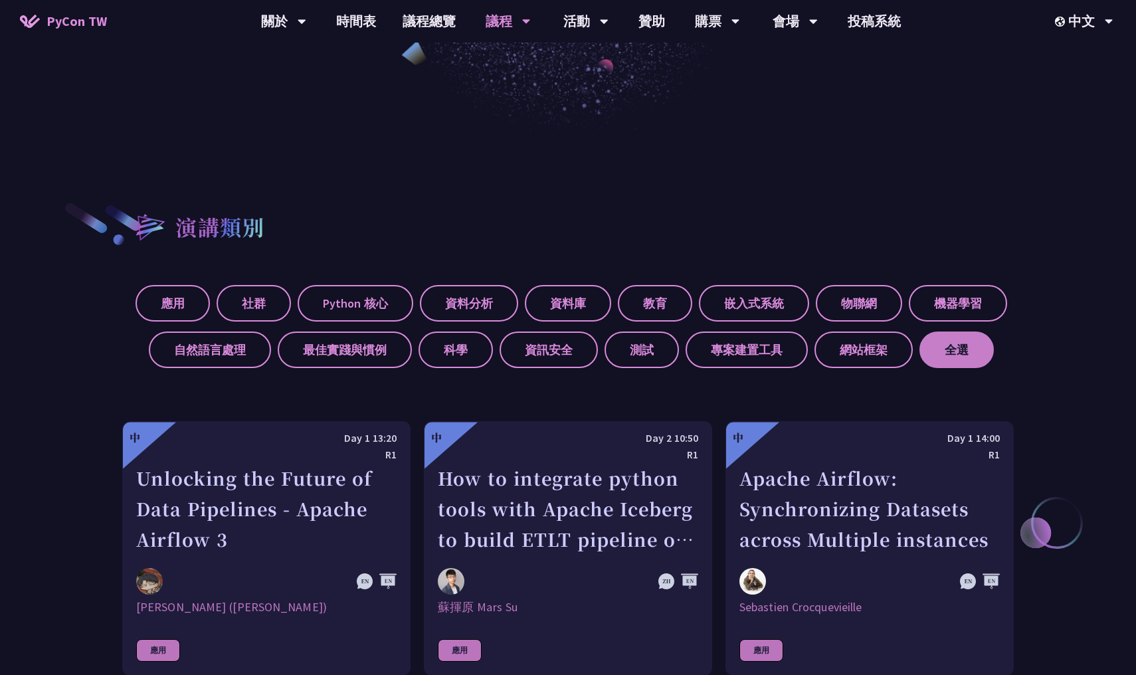
click at [935, 357] on label "全選" at bounding box center [956, 349] width 74 height 37
click at [0, 0] on input "全選" at bounding box center [0, 0] width 0 height 0
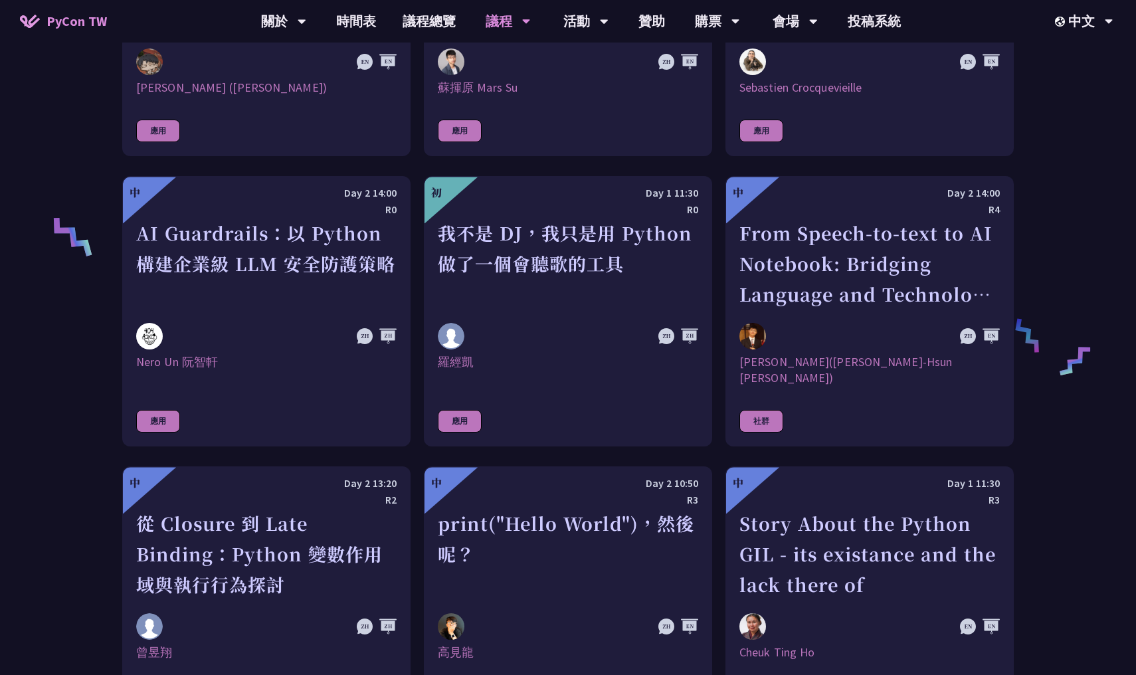
scroll to position [520, 0]
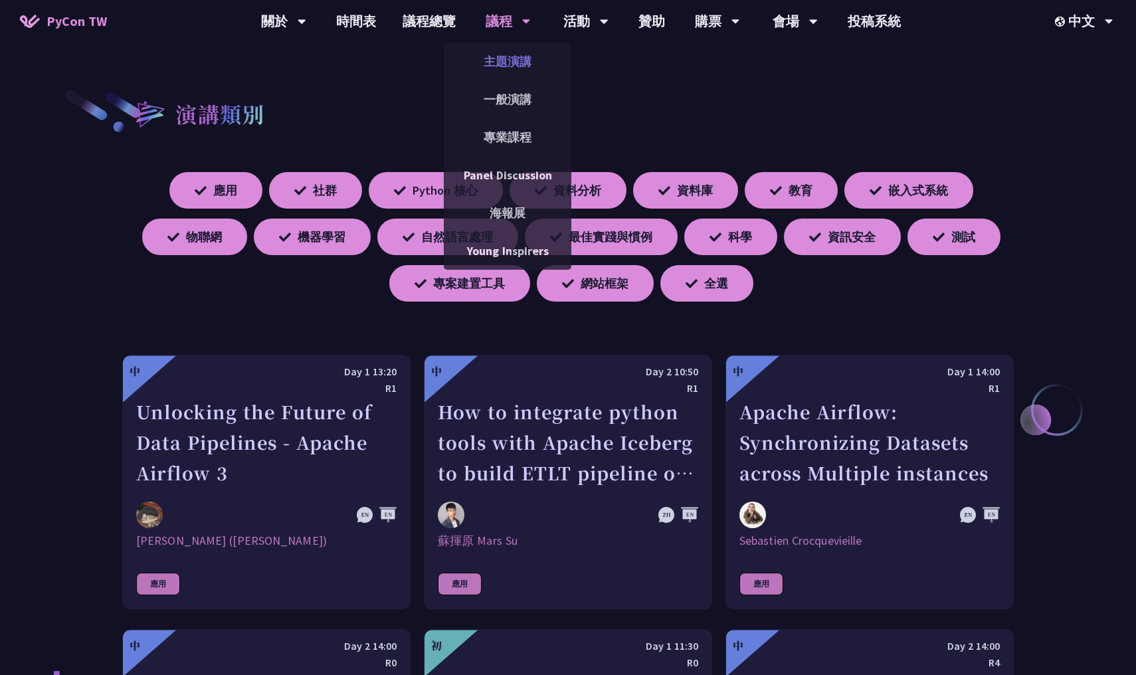
click at [513, 60] on link "主題演講" at bounding box center [507, 61] width 127 height 31
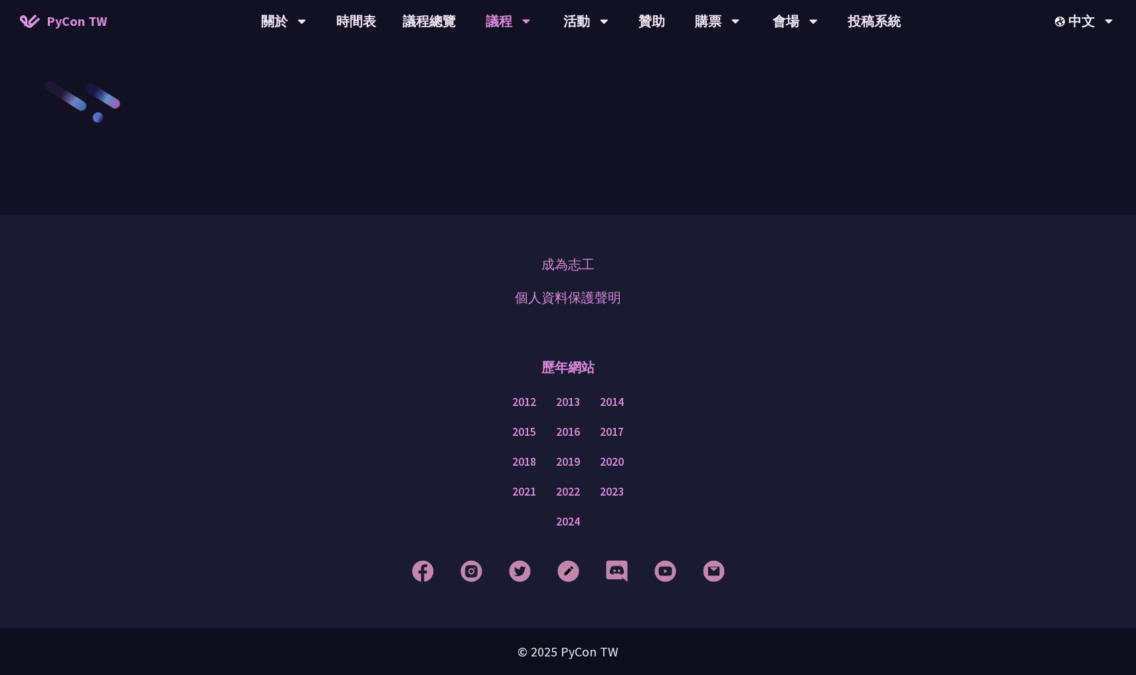
scroll to position [2011, 0]
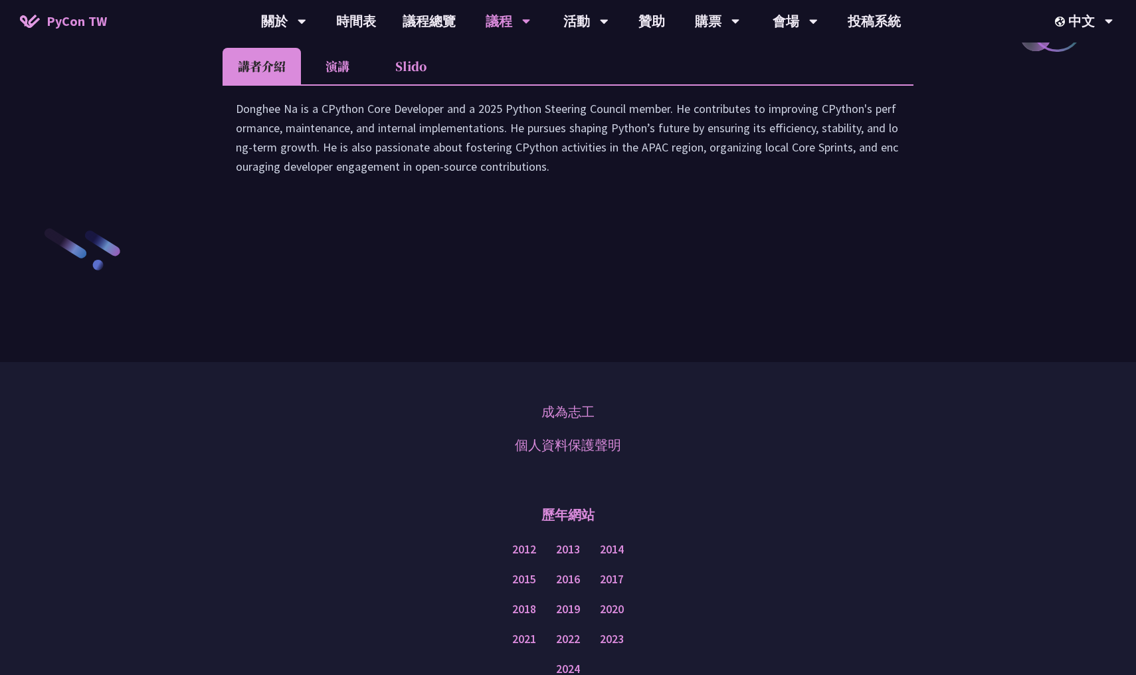
click at [342, 84] on li "演講" at bounding box center [337, 66] width 73 height 37
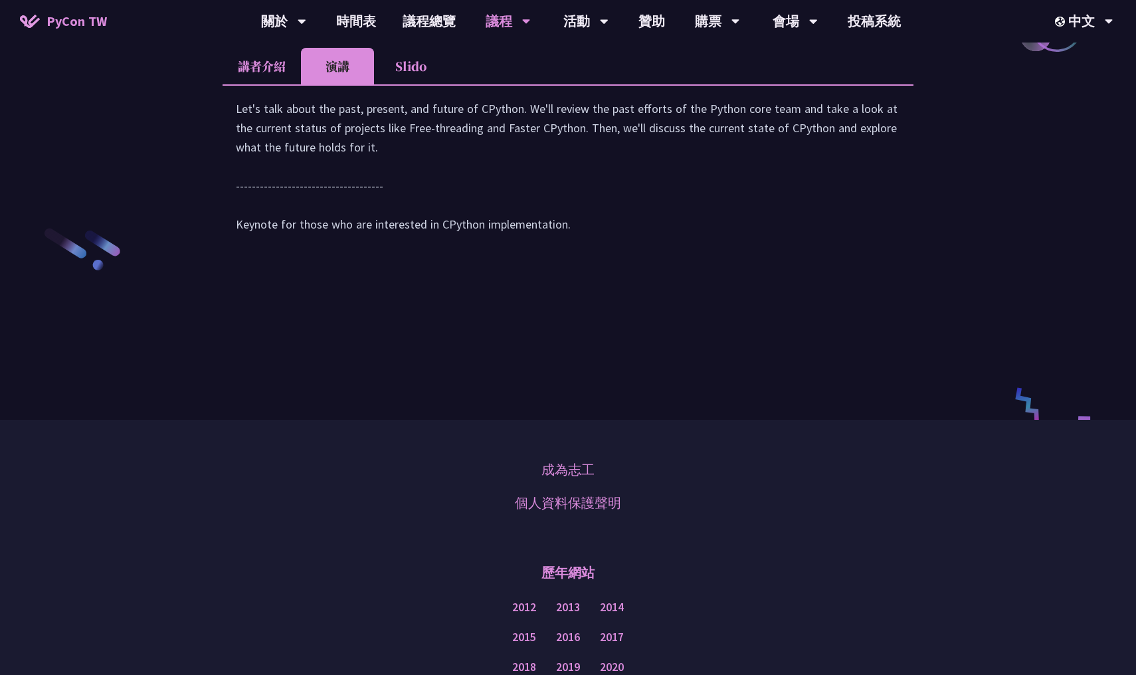
click at [412, 84] on li "Slido" at bounding box center [410, 66] width 73 height 37
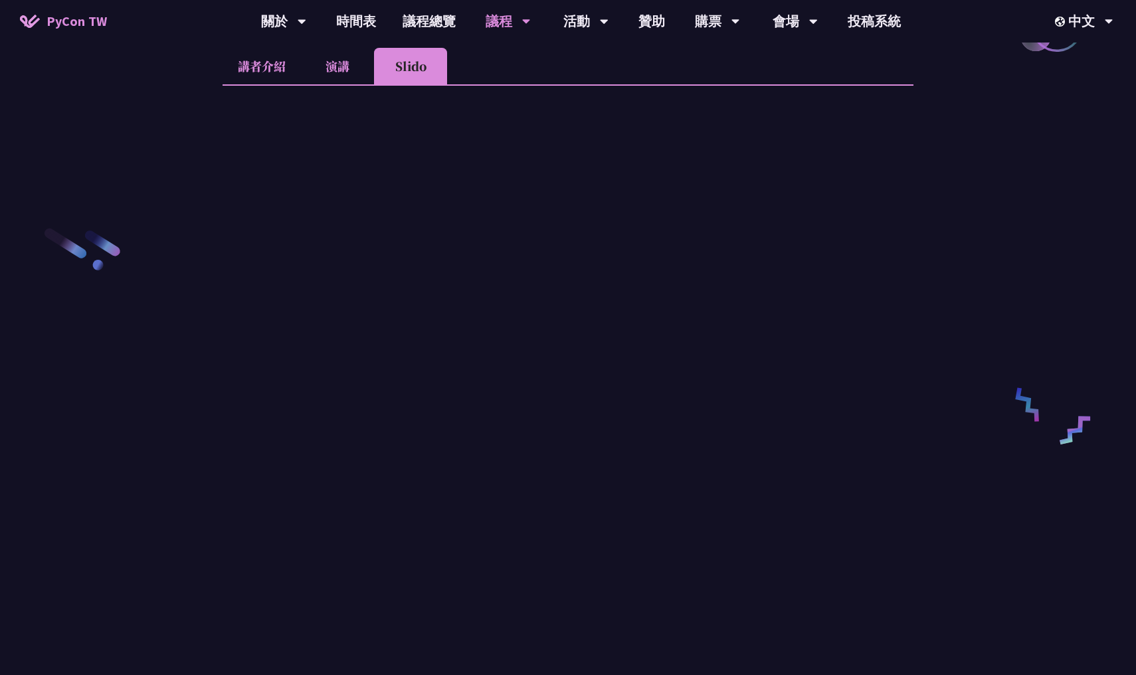
click at [343, 84] on li "演講" at bounding box center [337, 66] width 73 height 37
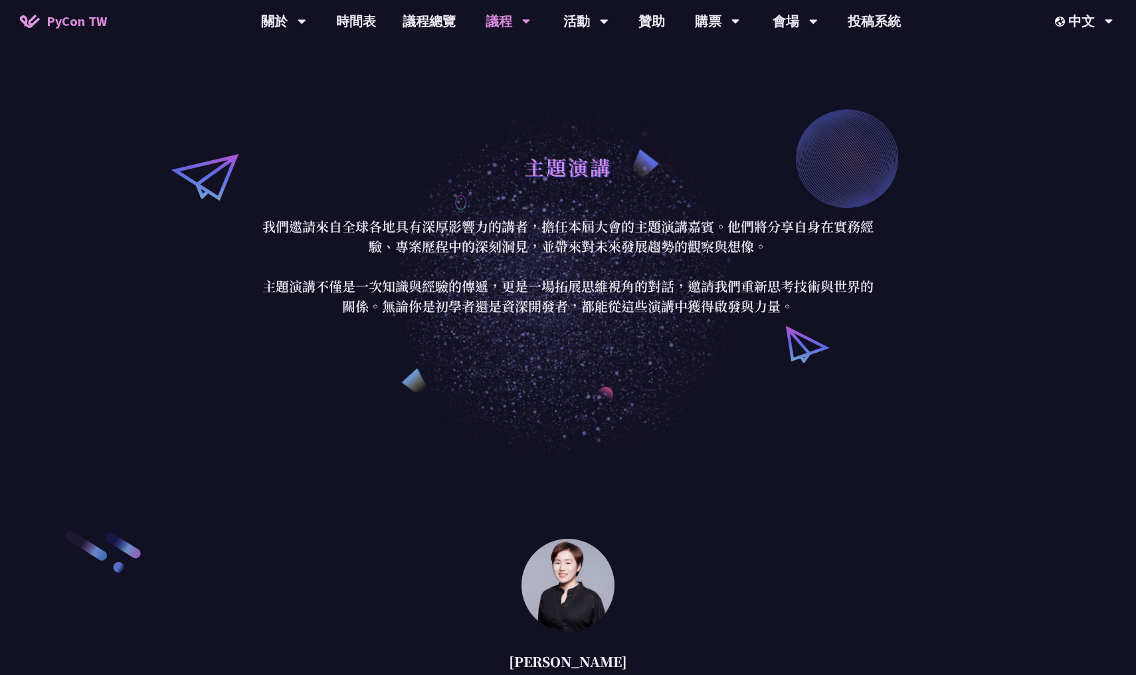
scroll to position [0, 0]
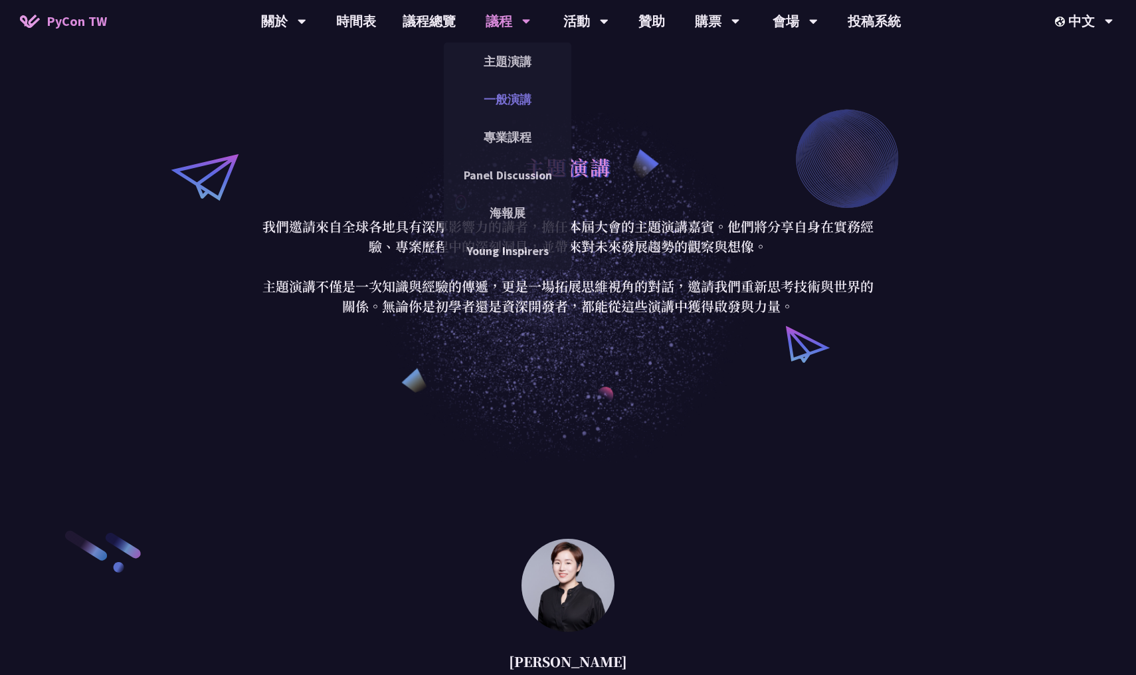
click at [516, 103] on link "一般演講" at bounding box center [507, 99] width 127 height 31
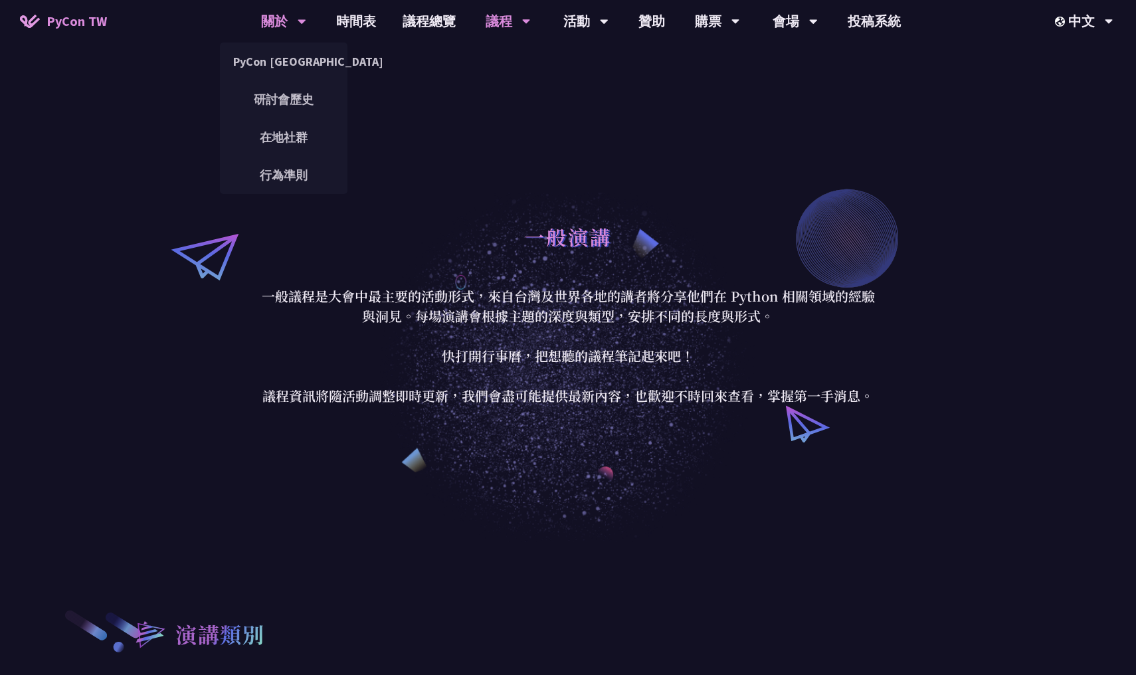
click at [299, 20] on div "關於" at bounding box center [283, 21] width 45 height 42
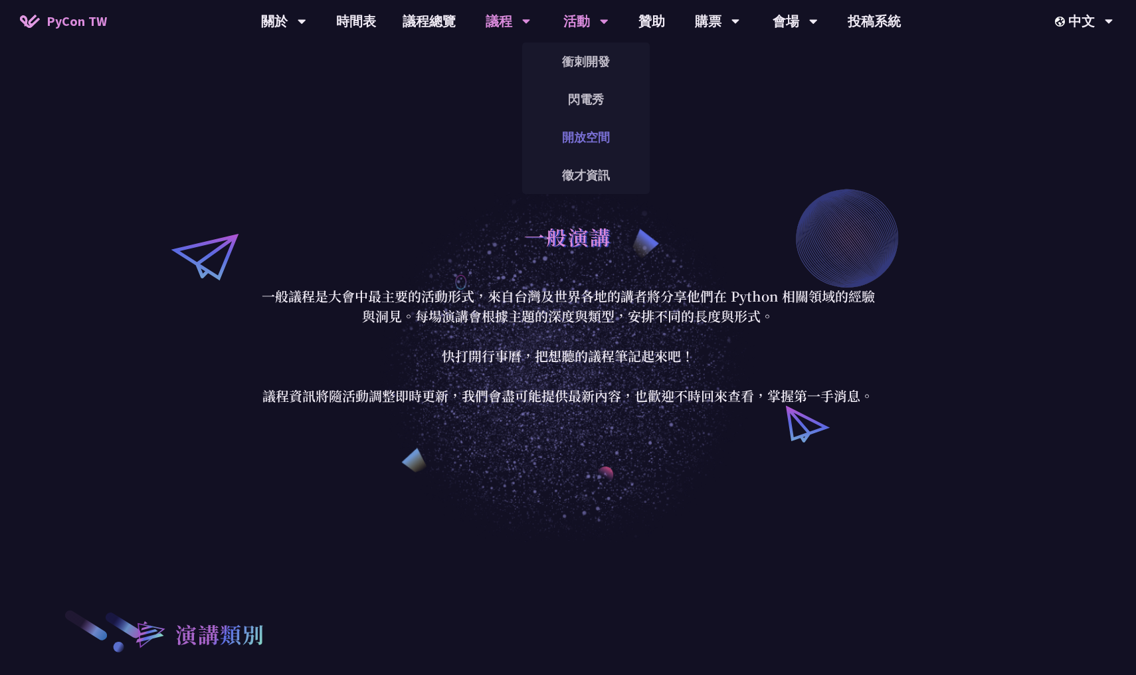
click at [620, 147] on link "開放空間" at bounding box center [585, 137] width 127 height 31
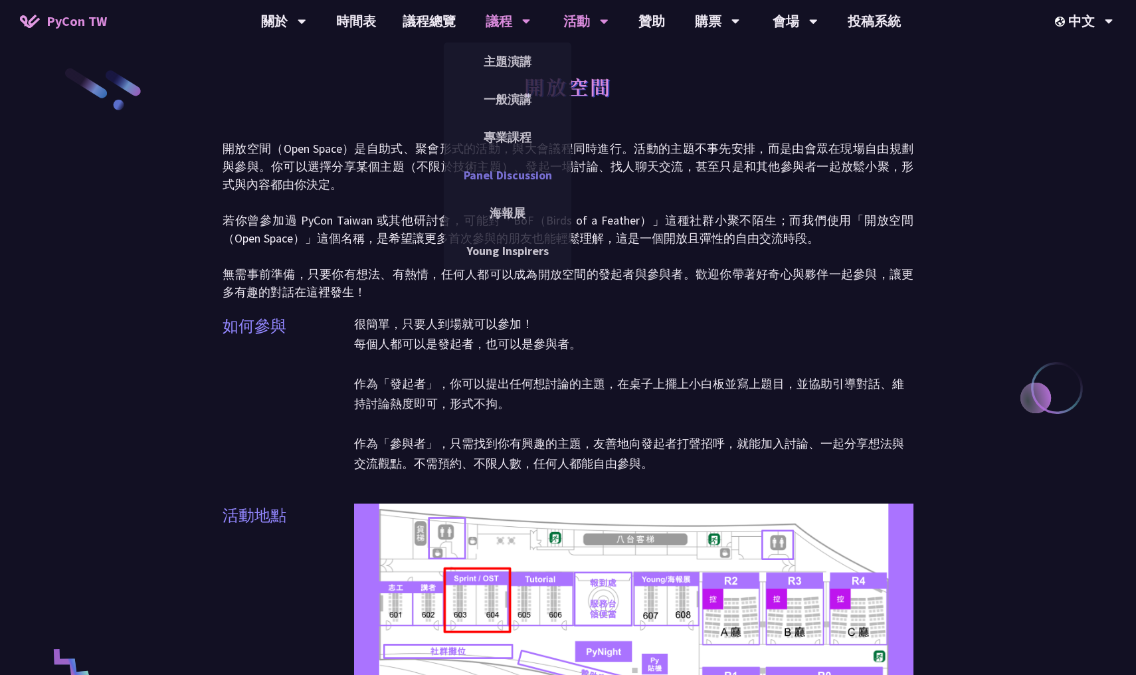
click at [519, 175] on link "Panel Discussion" at bounding box center [507, 174] width 127 height 31
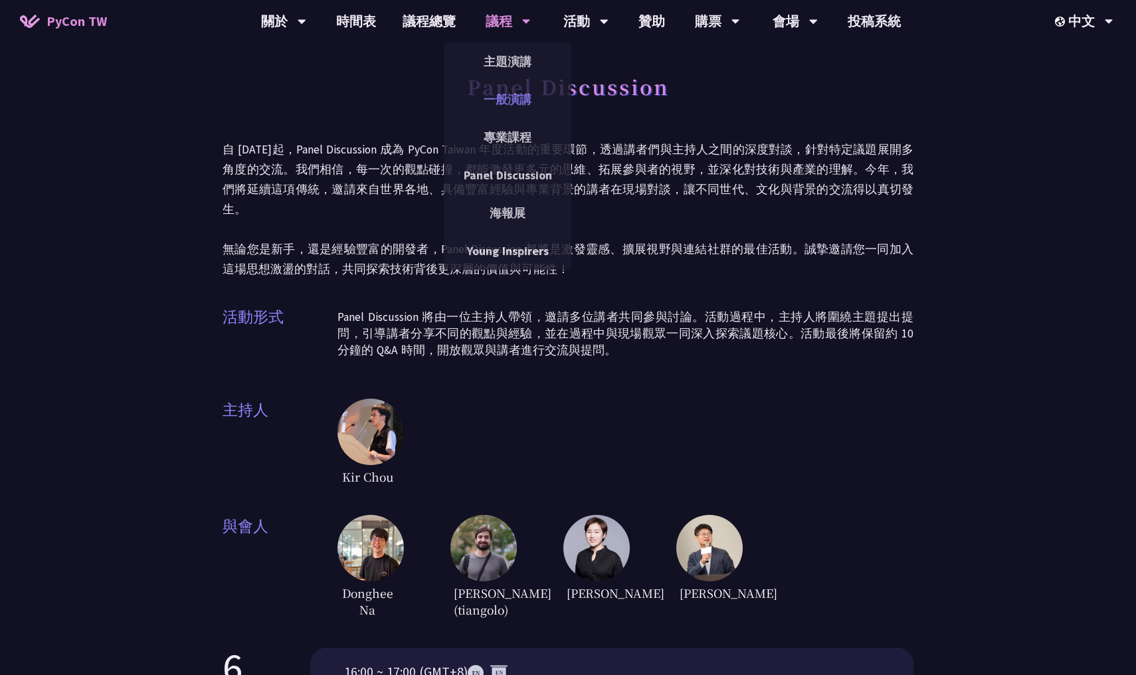
click at [519, 103] on link "一般演講" at bounding box center [507, 99] width 127 height 31
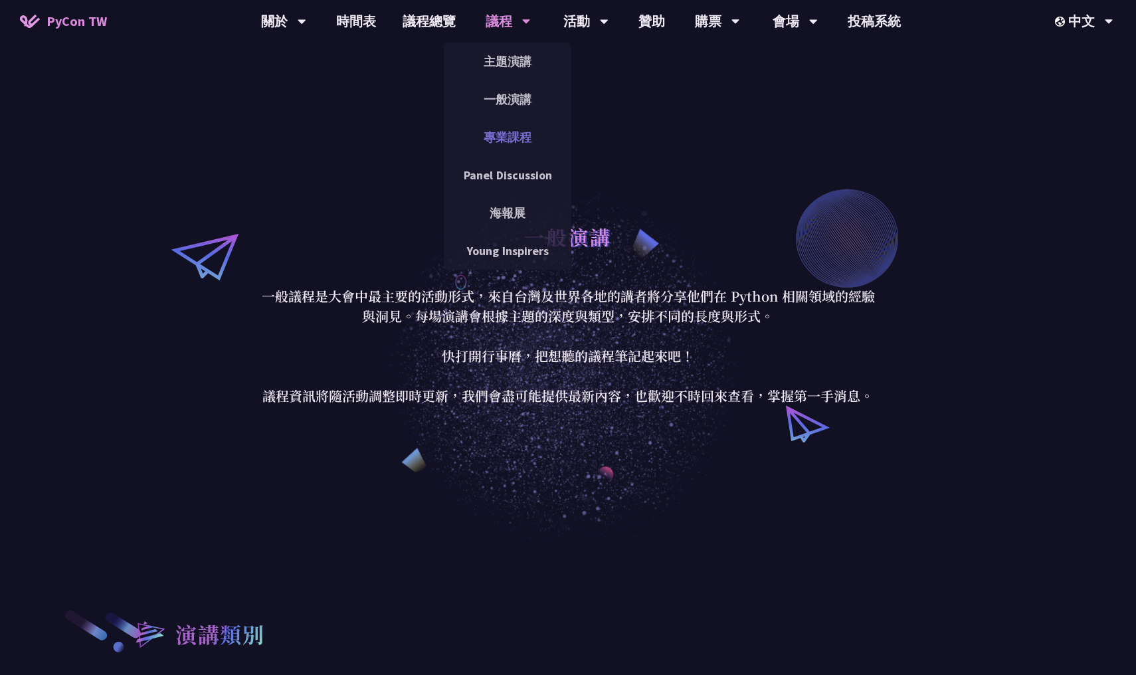
click at [516, 149] on link "專業課程" at bounding box center [507, 137] width 127 height 31
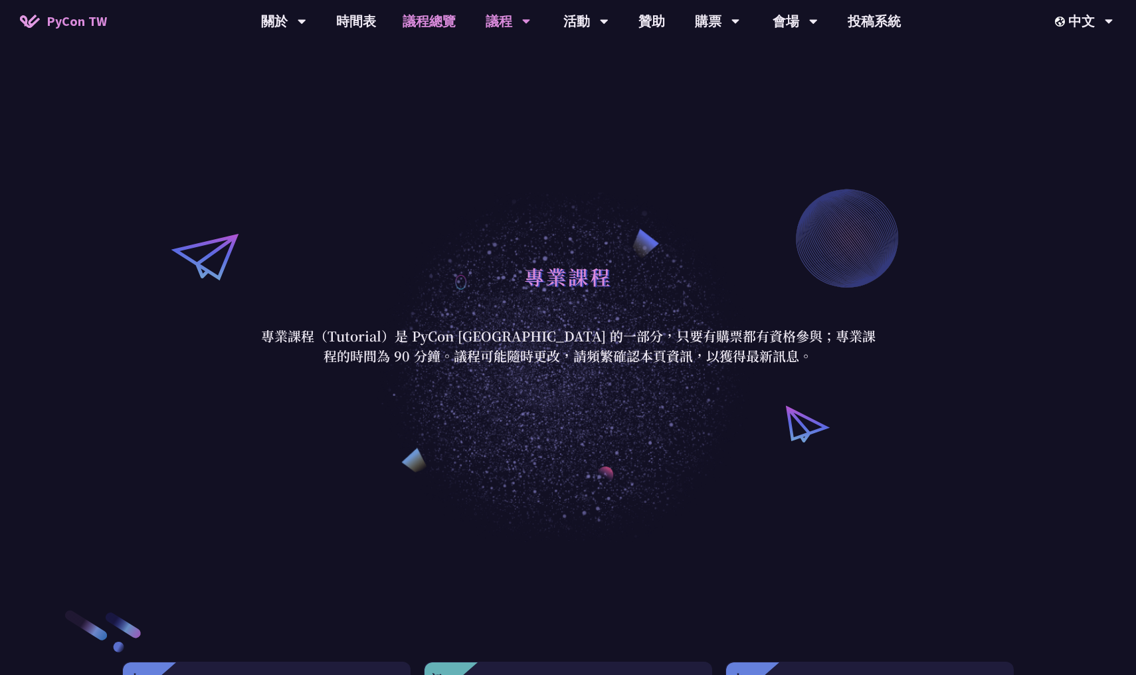
click at [432, 28] on link "議程總覽" at bounding box center [429, 21] width 80 height 42
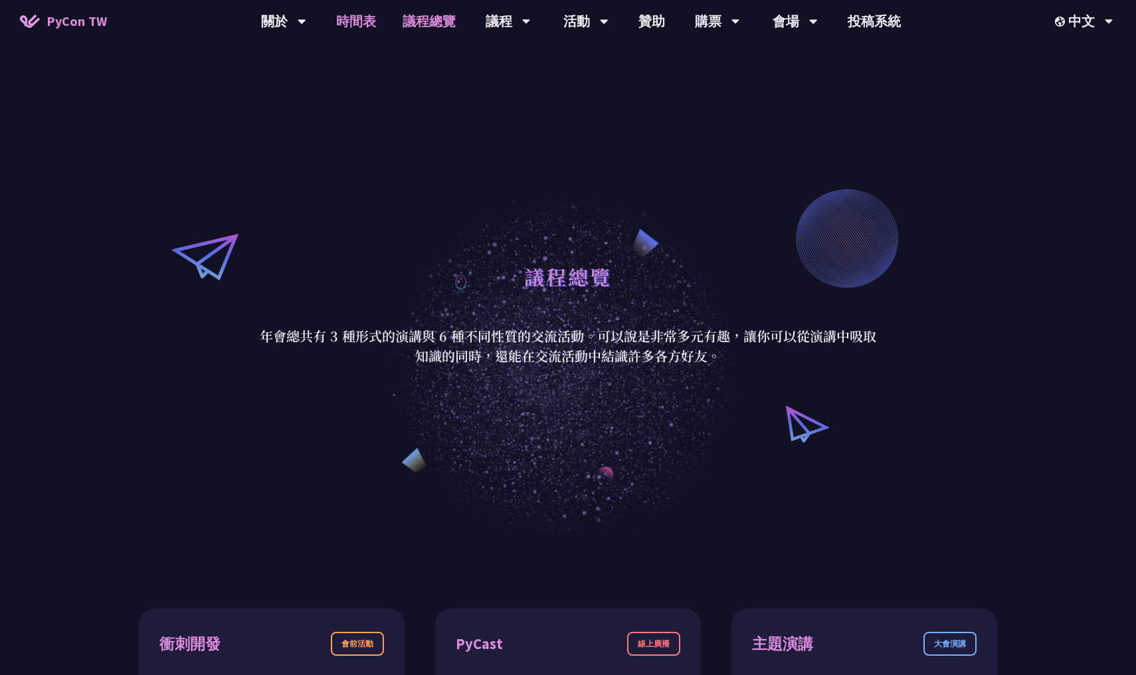
click at [361, 27] on link "時間表" at bounding box center [356, 21] width 66 height 42
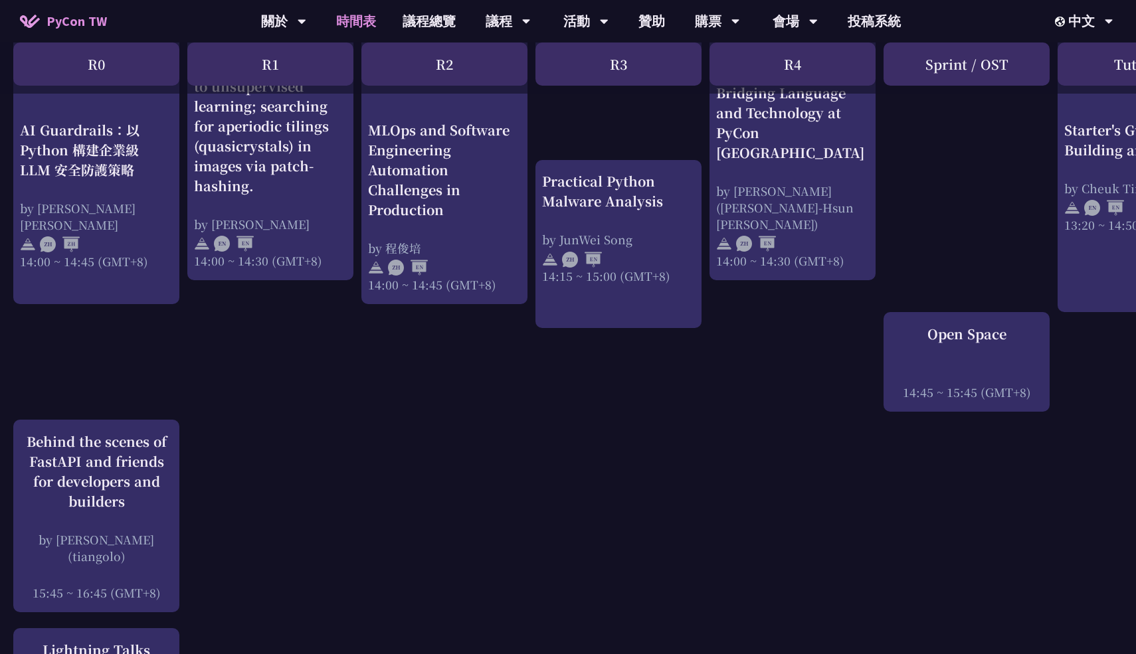
scroll to position [545, 0]
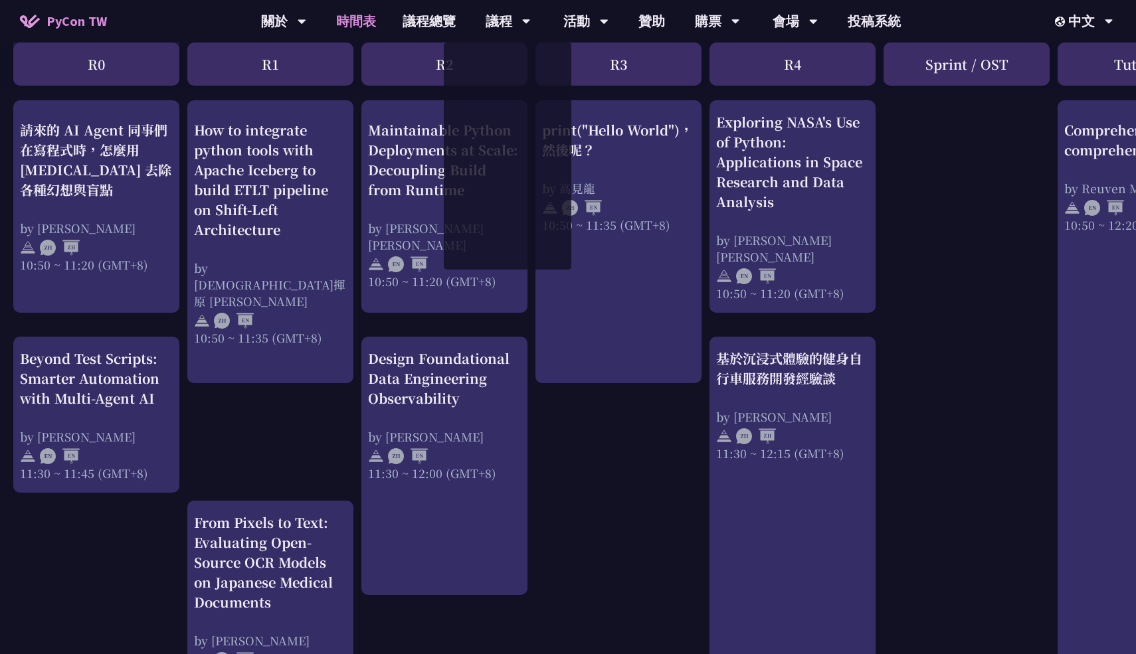
click at [353, 19] on link "時間表" at bounding box center [356, 21] width 66 height 42
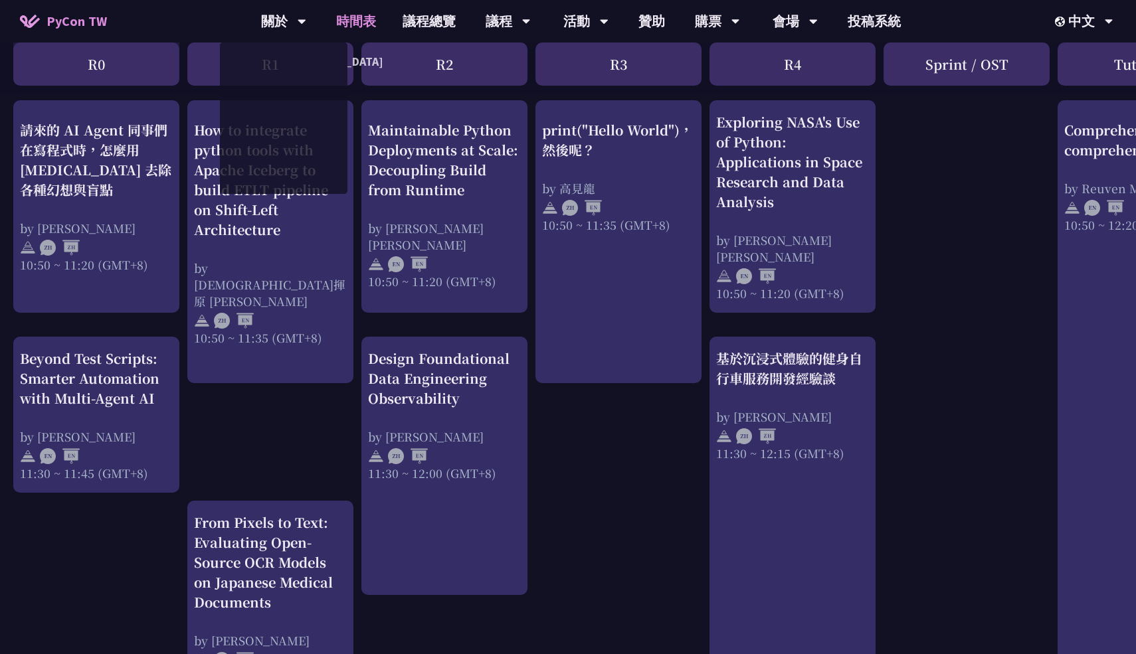
click at [382, 25] on link "時間表" at bounding box center [356, 21] width 66 height 42
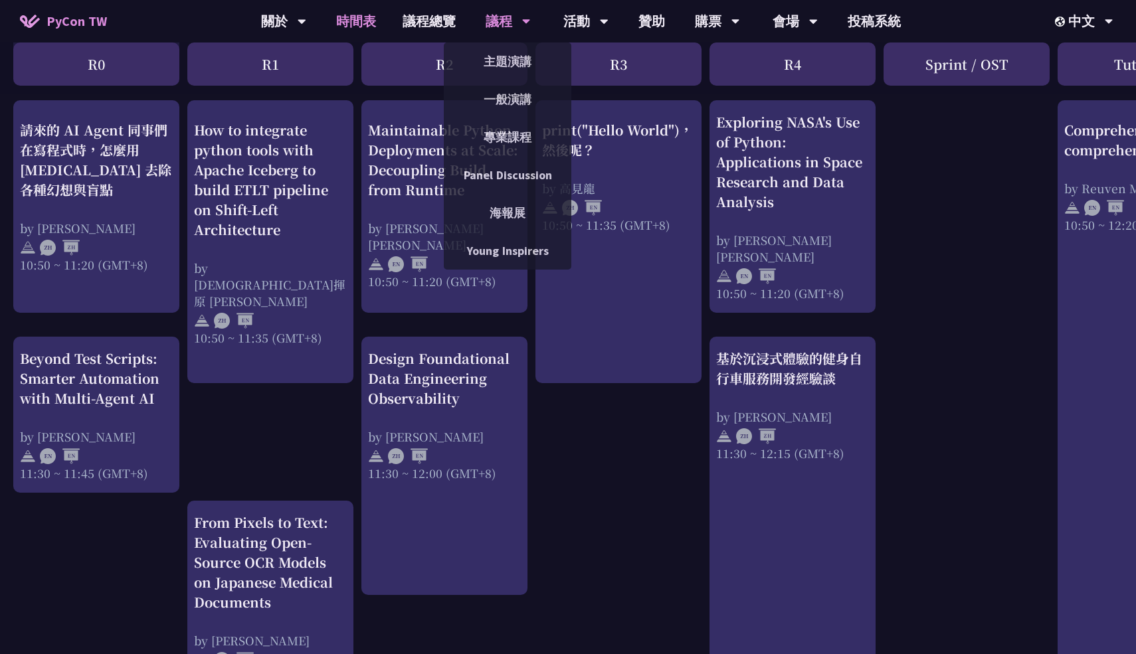
click at [306, 14] on div "議程" at bounding box center [283, 21] width 45 height 42
click at [503, 68] on link "主題演講" at bounding box center [507, 61] width 127 height 31
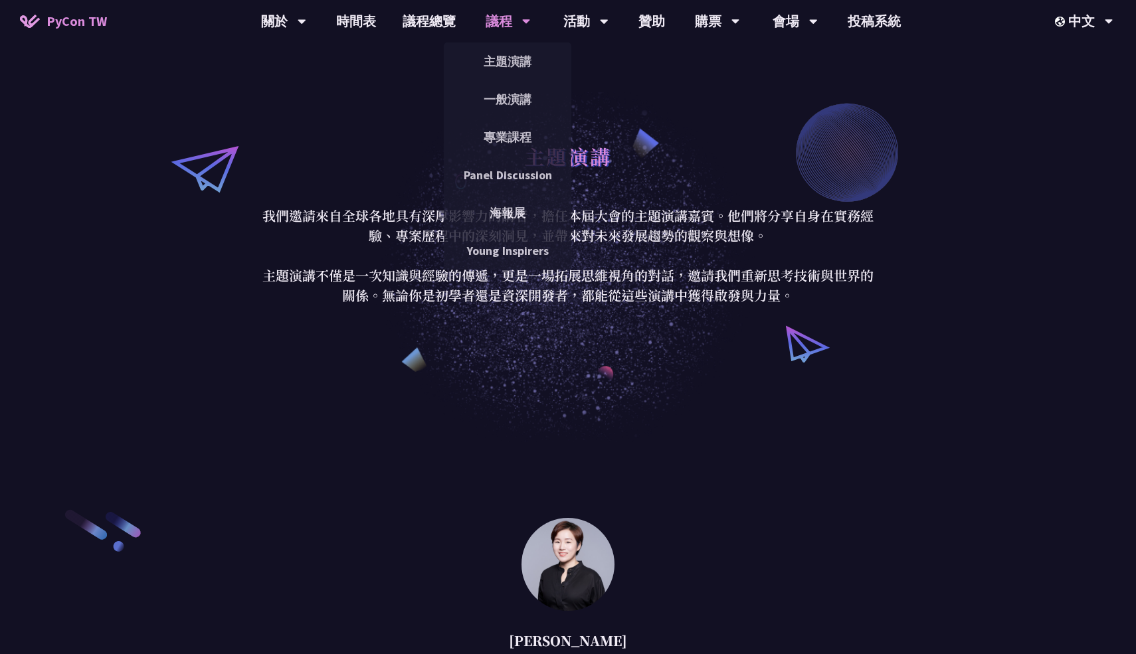
click at [499, 19] on div "議程" at bounding box center [507, 21] width 45 height 42
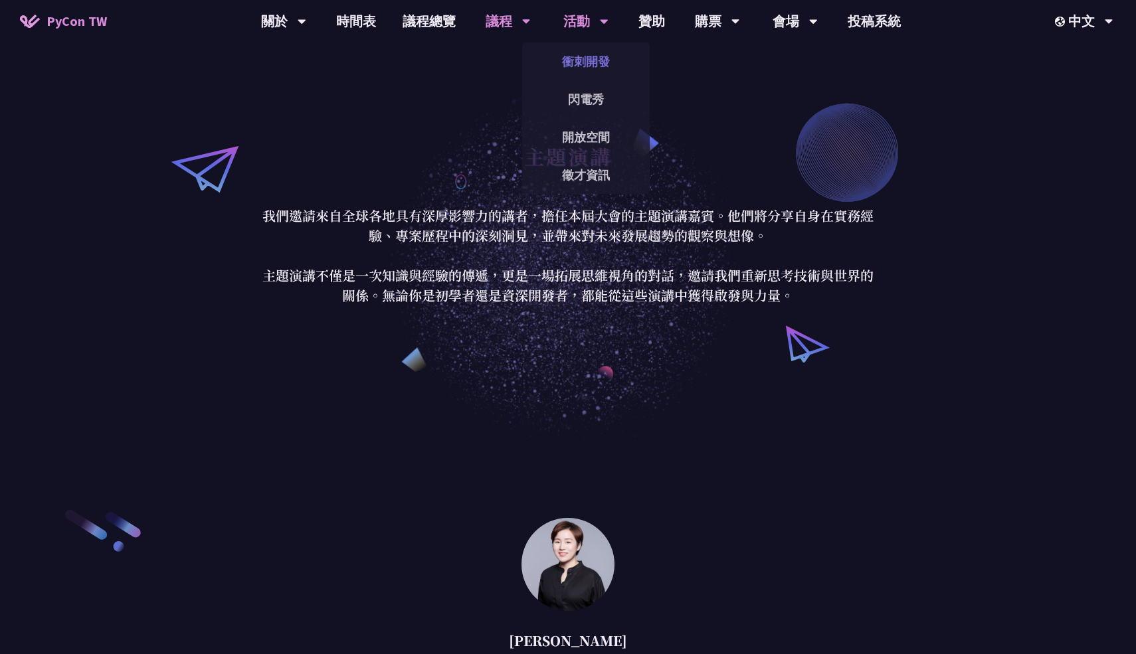
click at [590, 58] on link "衝刺開發" at bounding box center [585, 61] width 127 height 31
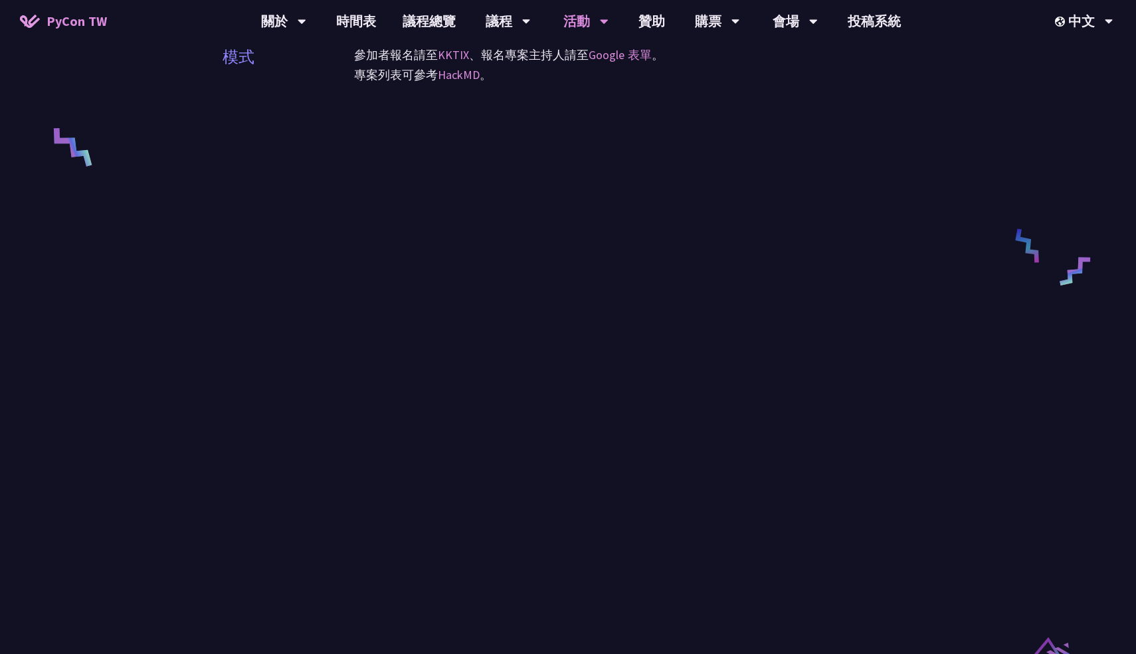
scroll to position [521, 0]
click at [460, 62] on link "KKTIX" at bounding box center [453, 53] width 31 height 15
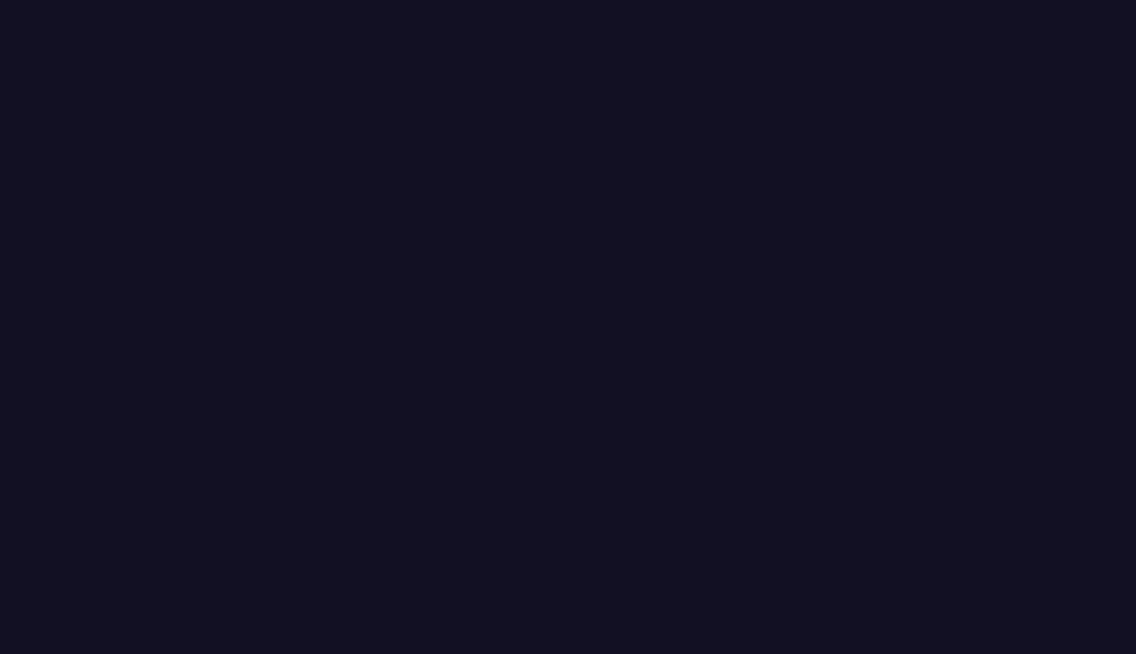
scroll to position [785, 0]
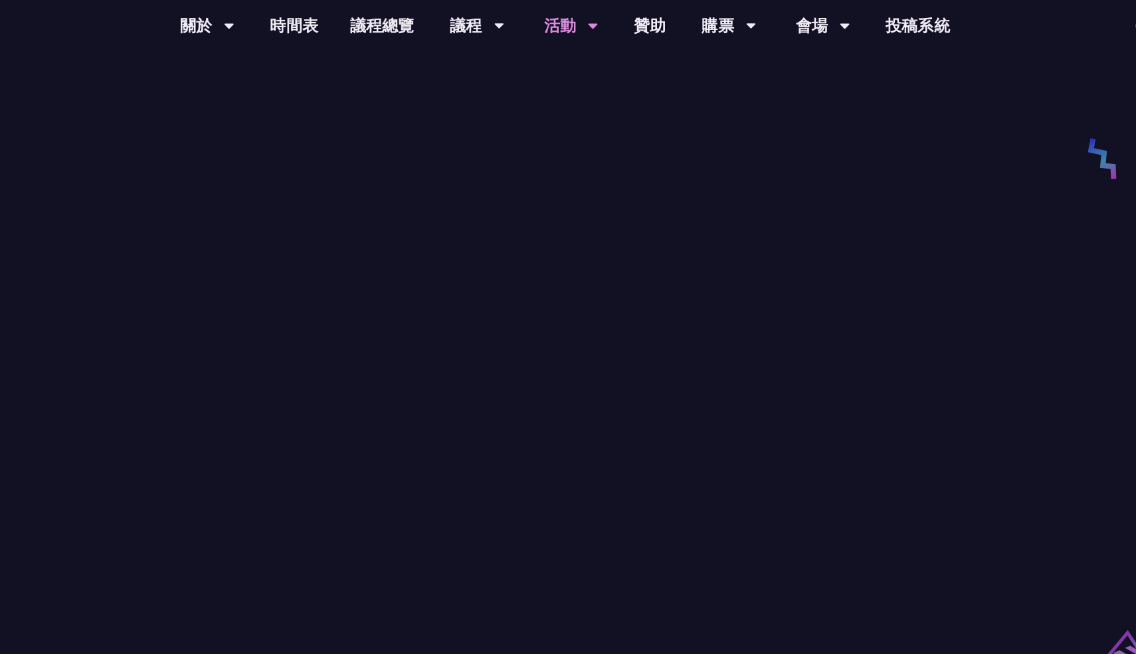
scroll to position [595, 0]
